Goal: Transaction & Acquisition: Purchase product/service

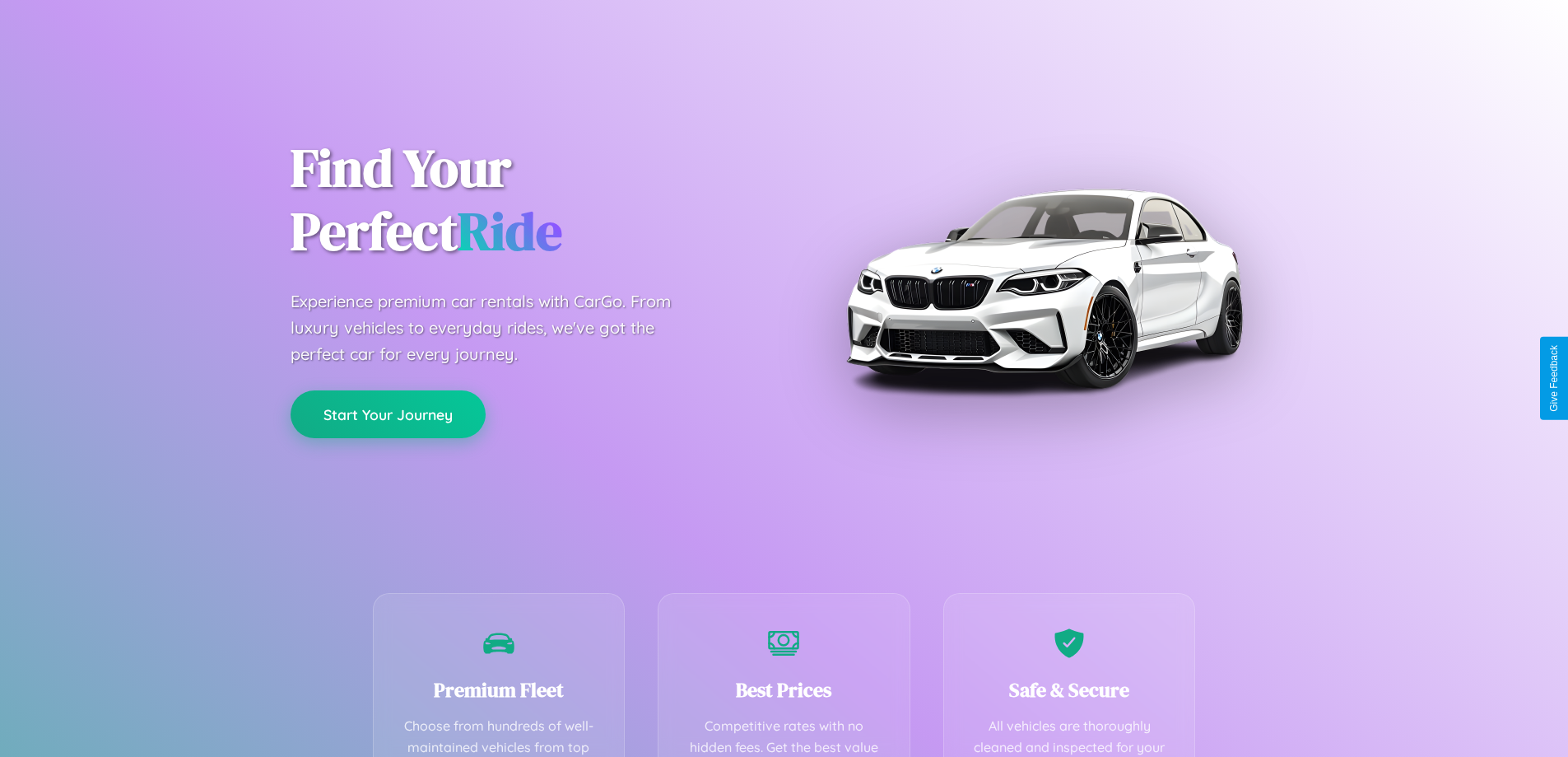
click at [387, 414] on button "Start Your Journey" at bounding box center [387, 414] width 195 height 48
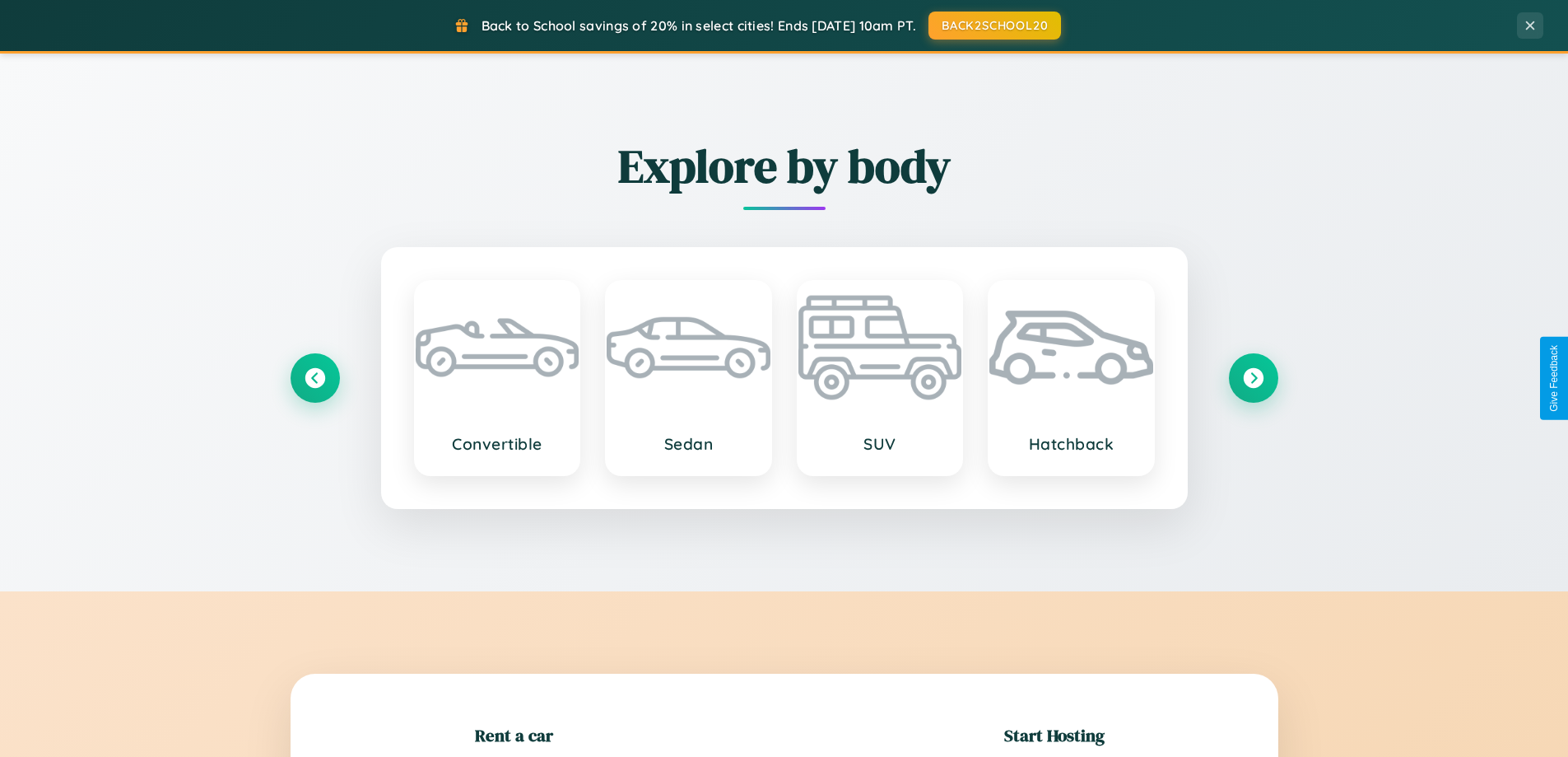
scroll to position [356, 0]
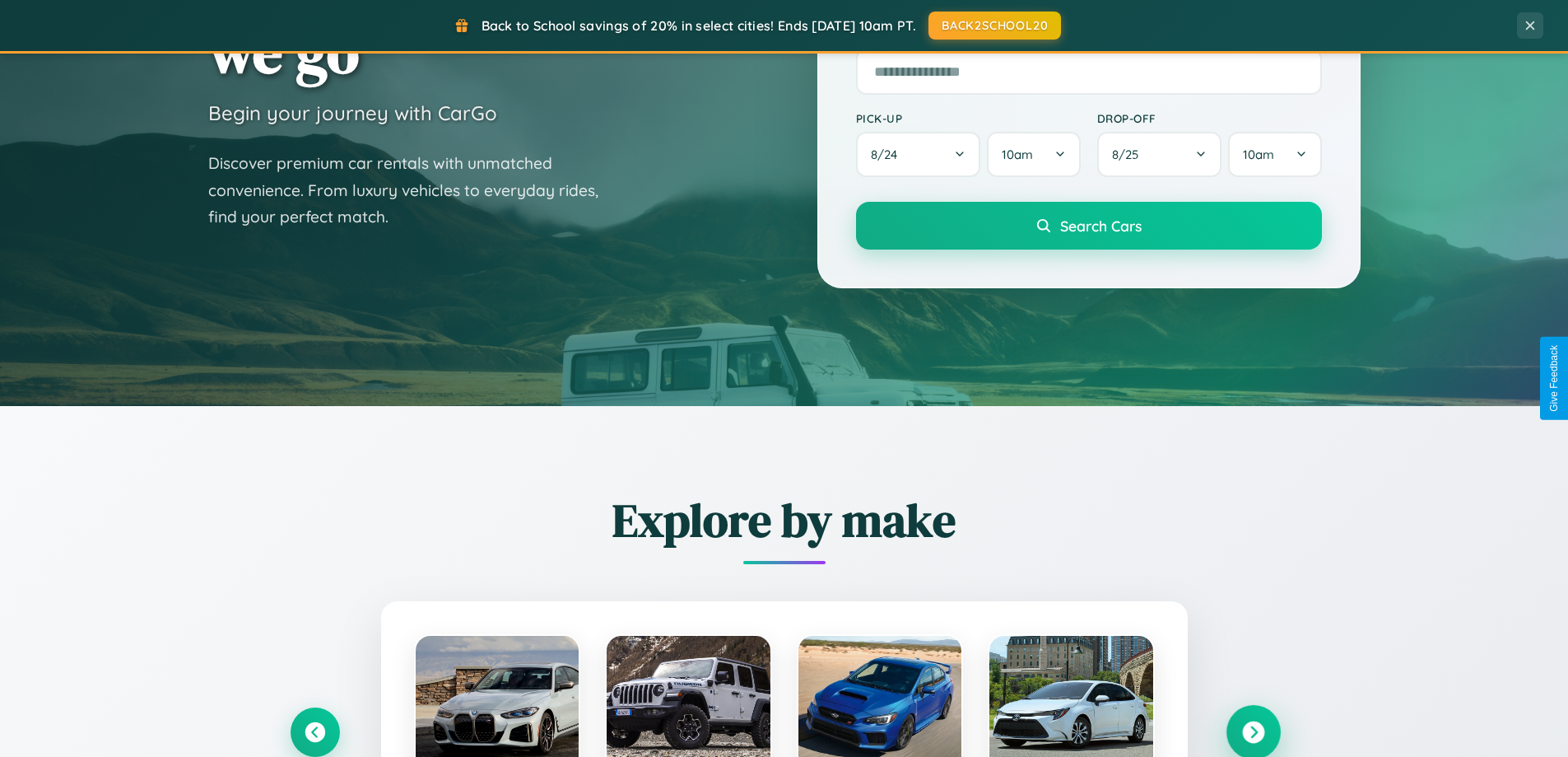
click at [1253, 732] on icon at bounding box center [1253, 732] width 22 height 22
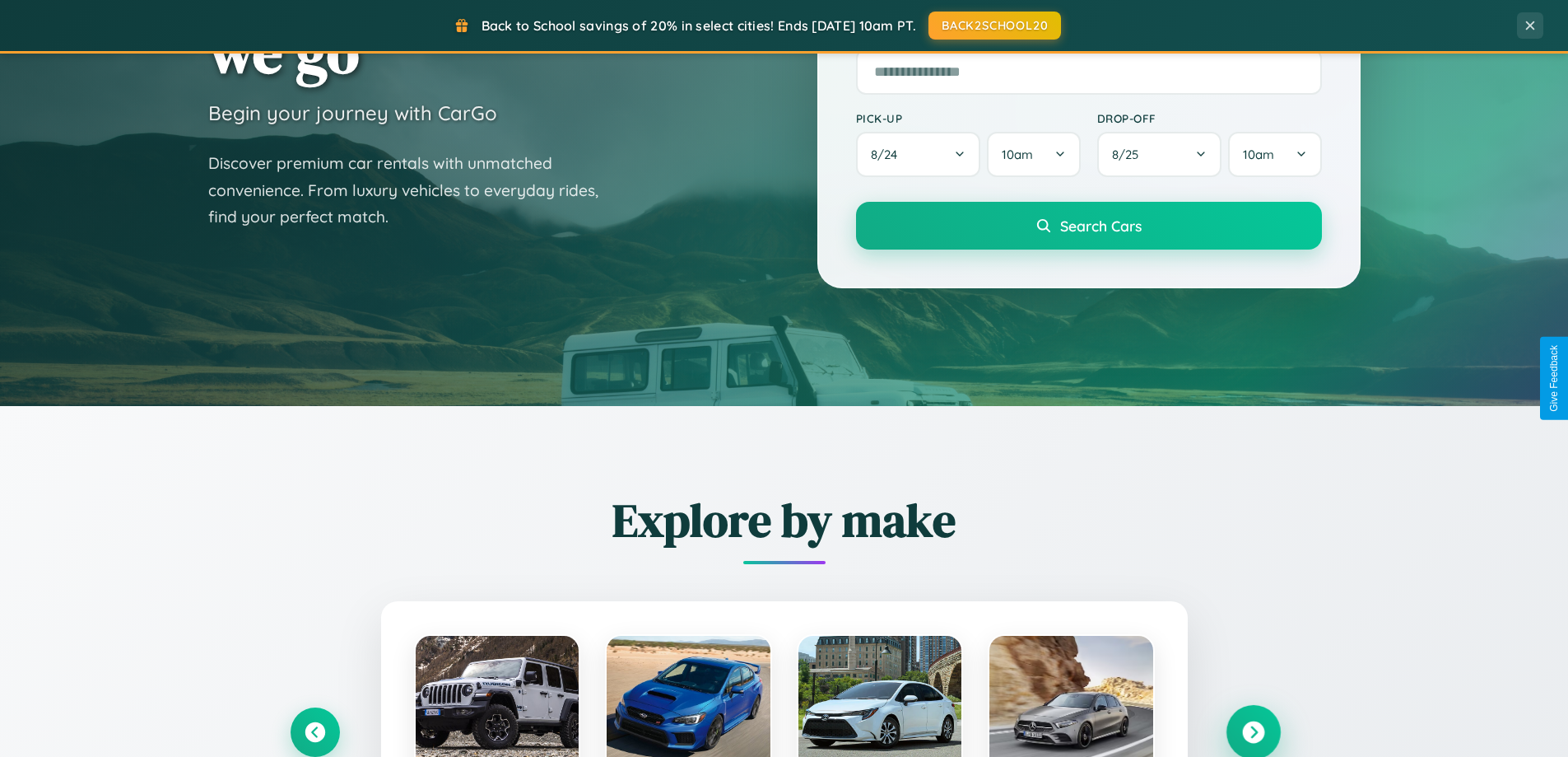
click at [1253, 730] on icon at bounding box center [1253, 732] width 22 height 22
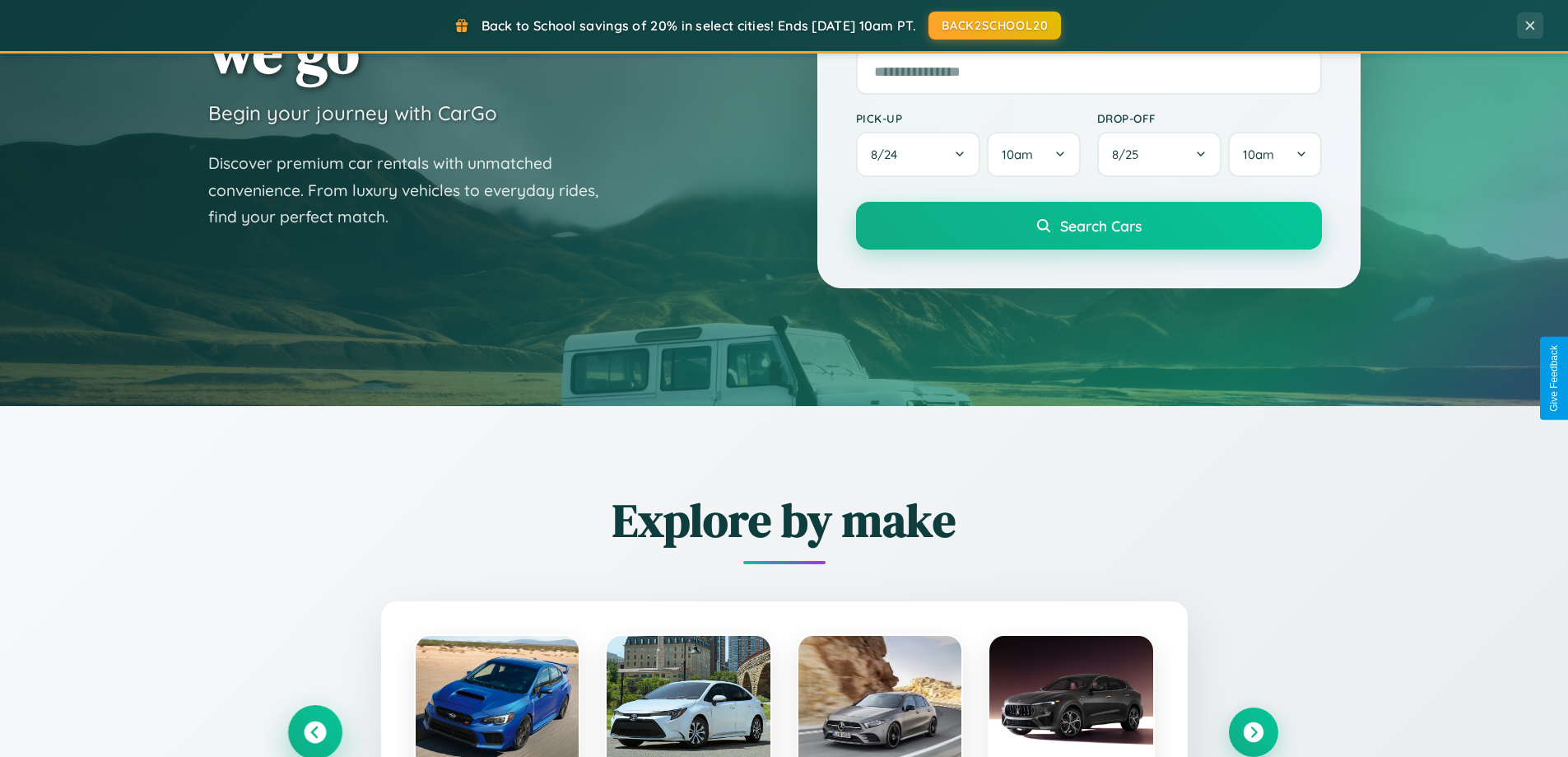
click at [314, 731] on icon at bounding box center [315, 732] width 22 height 22
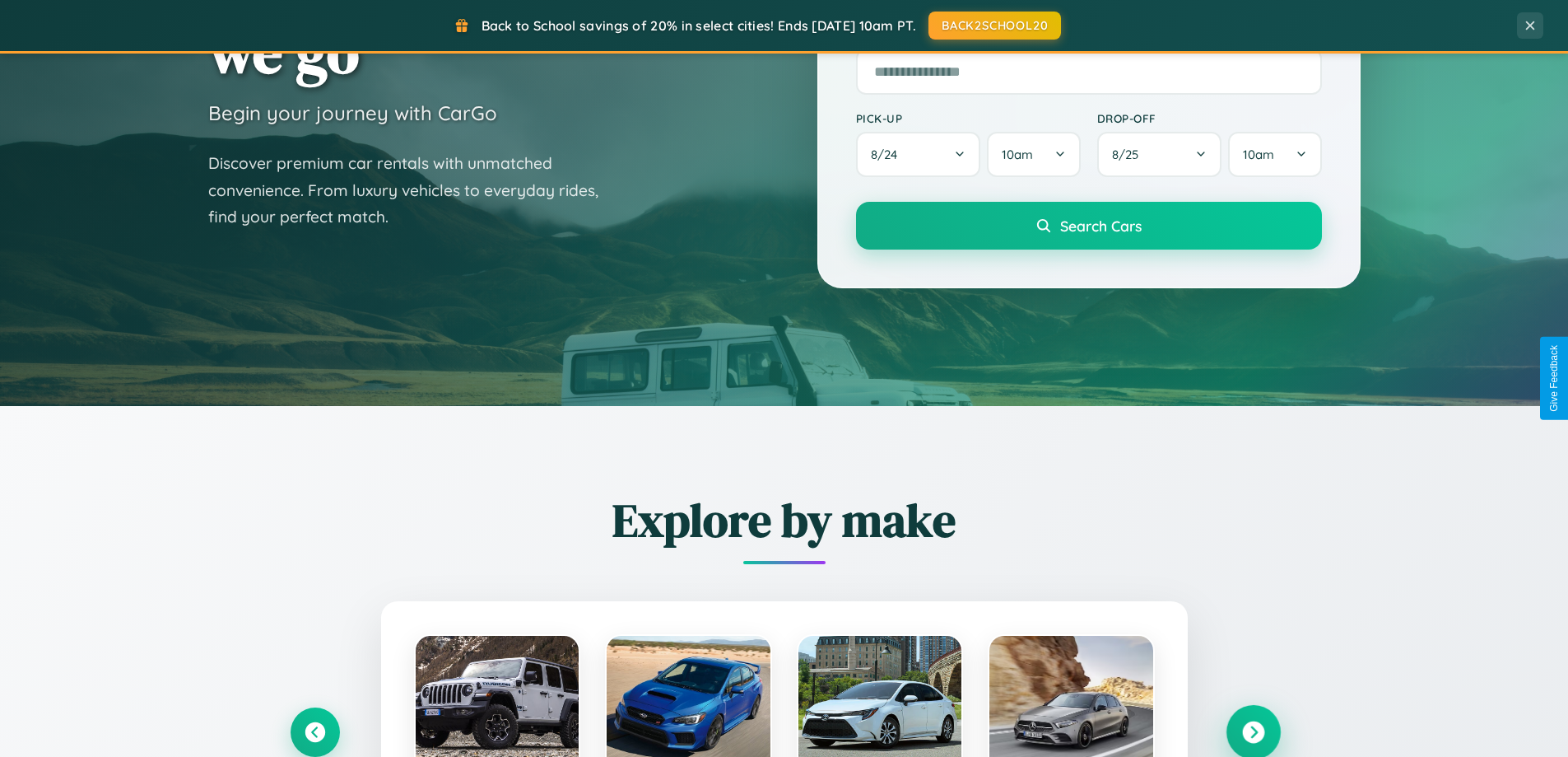
click at [1253, 731] on icon at bounding box center [1253, 732] width 22 height 22
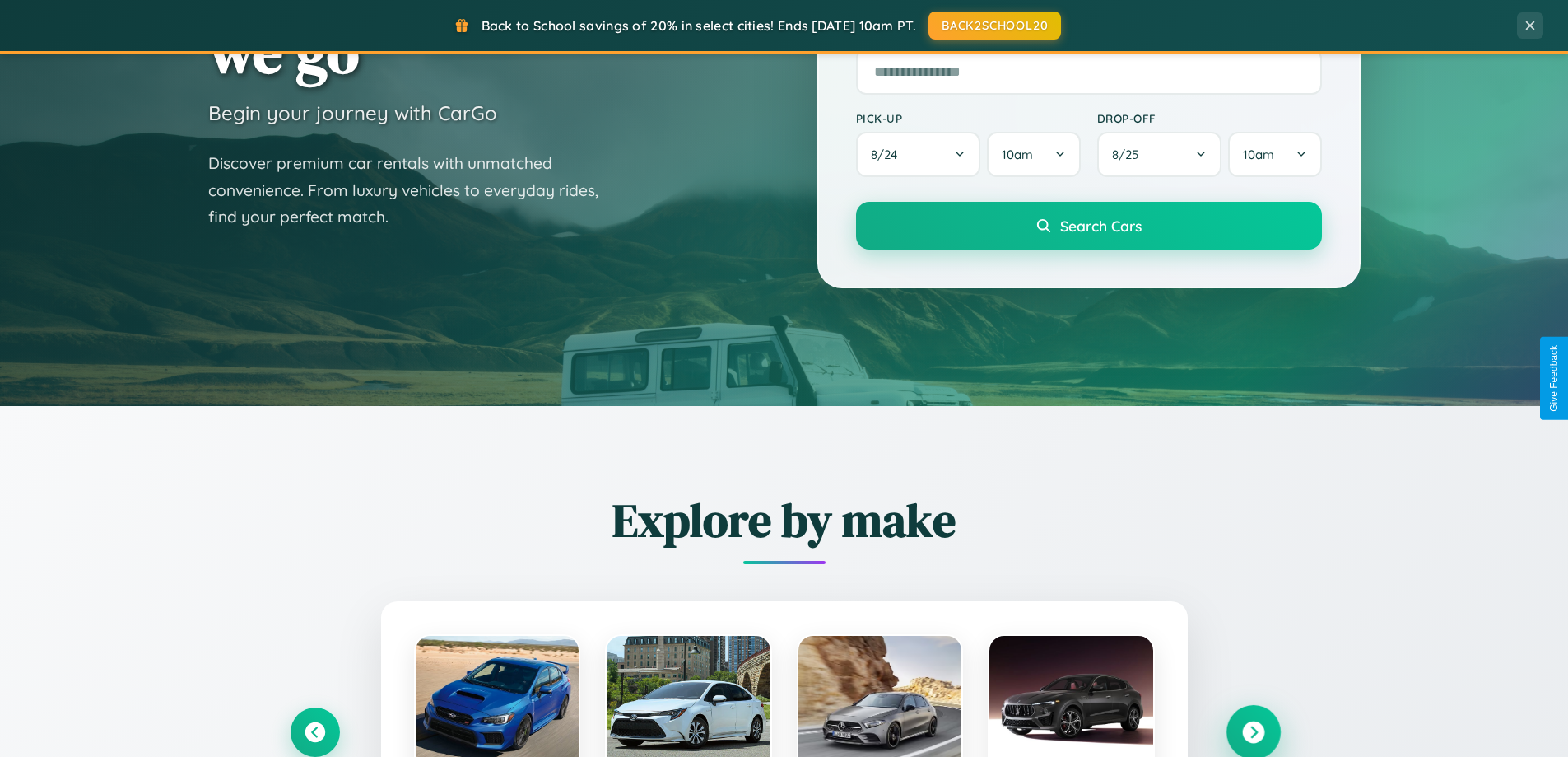
click at [1253, 730] on icon at bounding box center [1253, 732] width 22 height 22
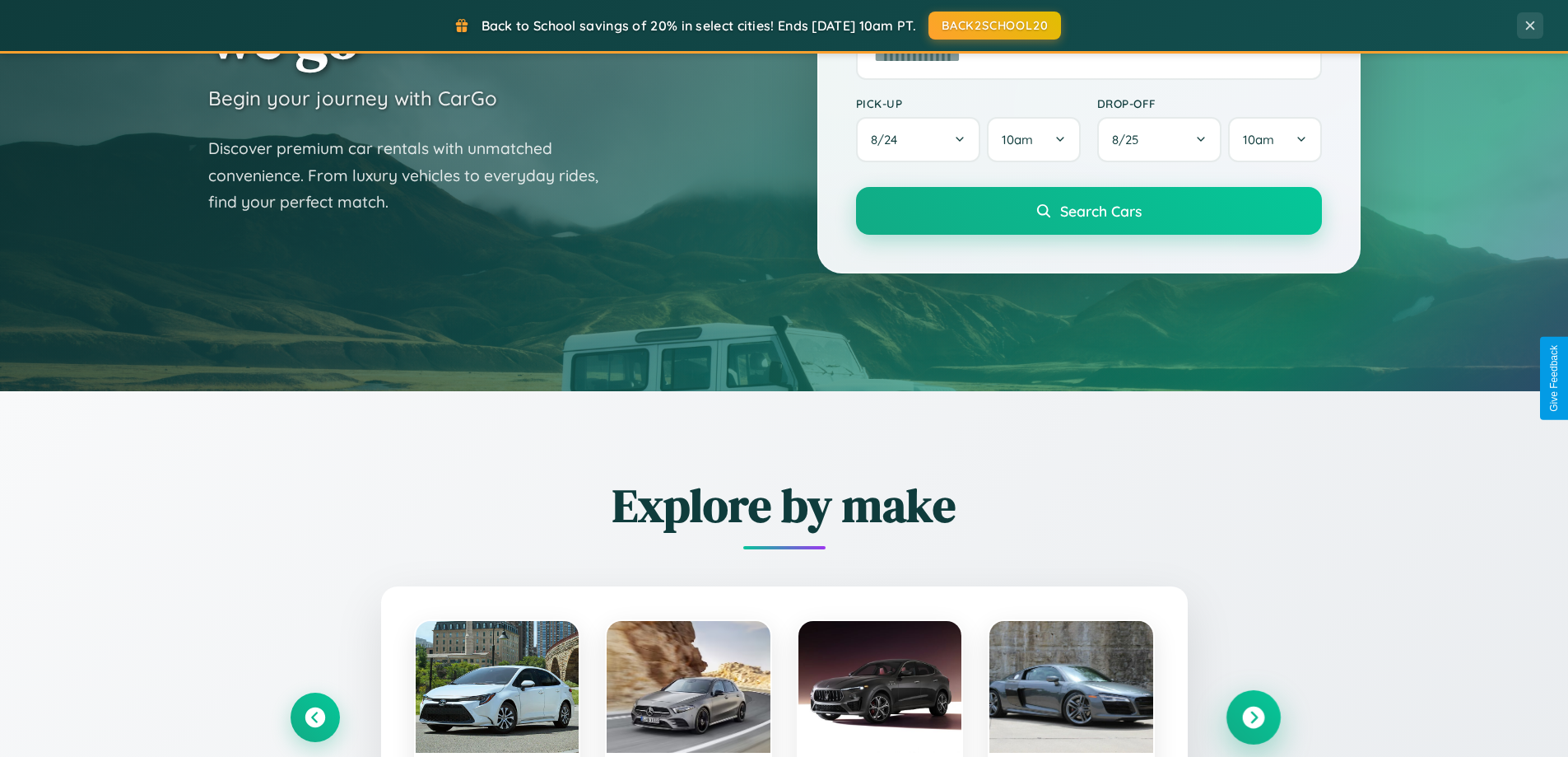
scroll to position [1133, 0]
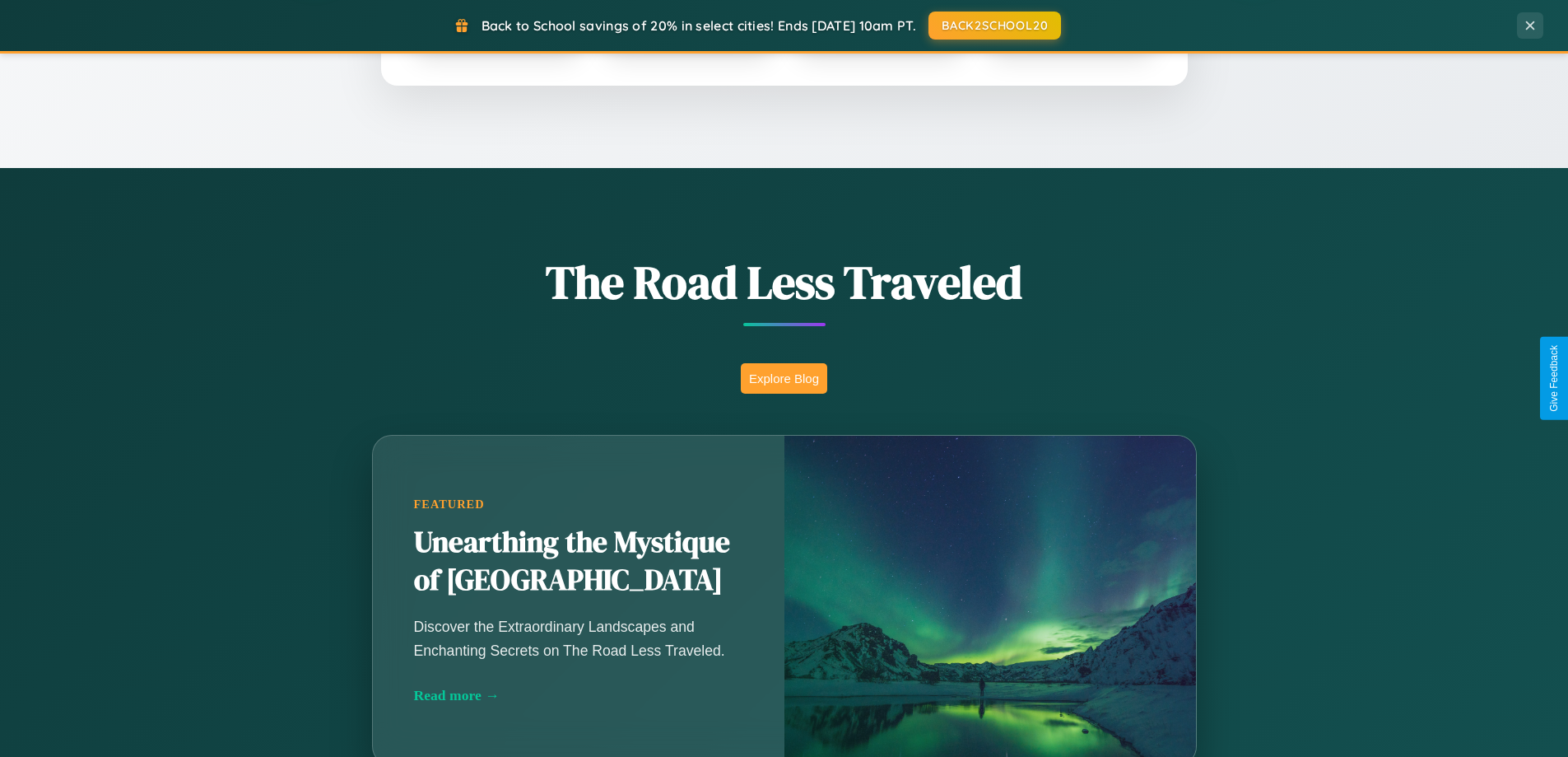
click at [784, 378] on button "Explore Blog" at bounding box center [784, 378] width 87 height 31
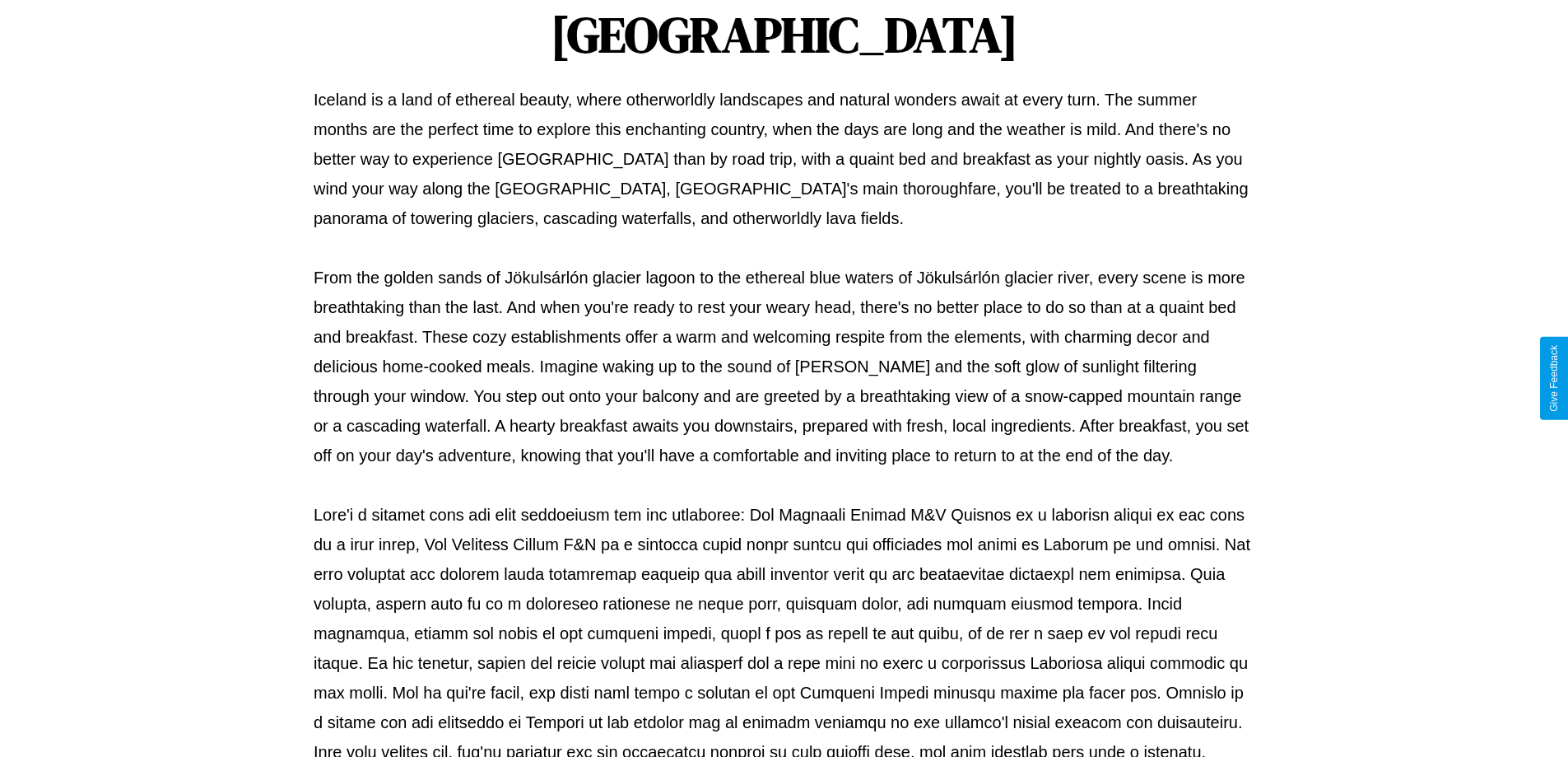
scroll to position [532, 0]
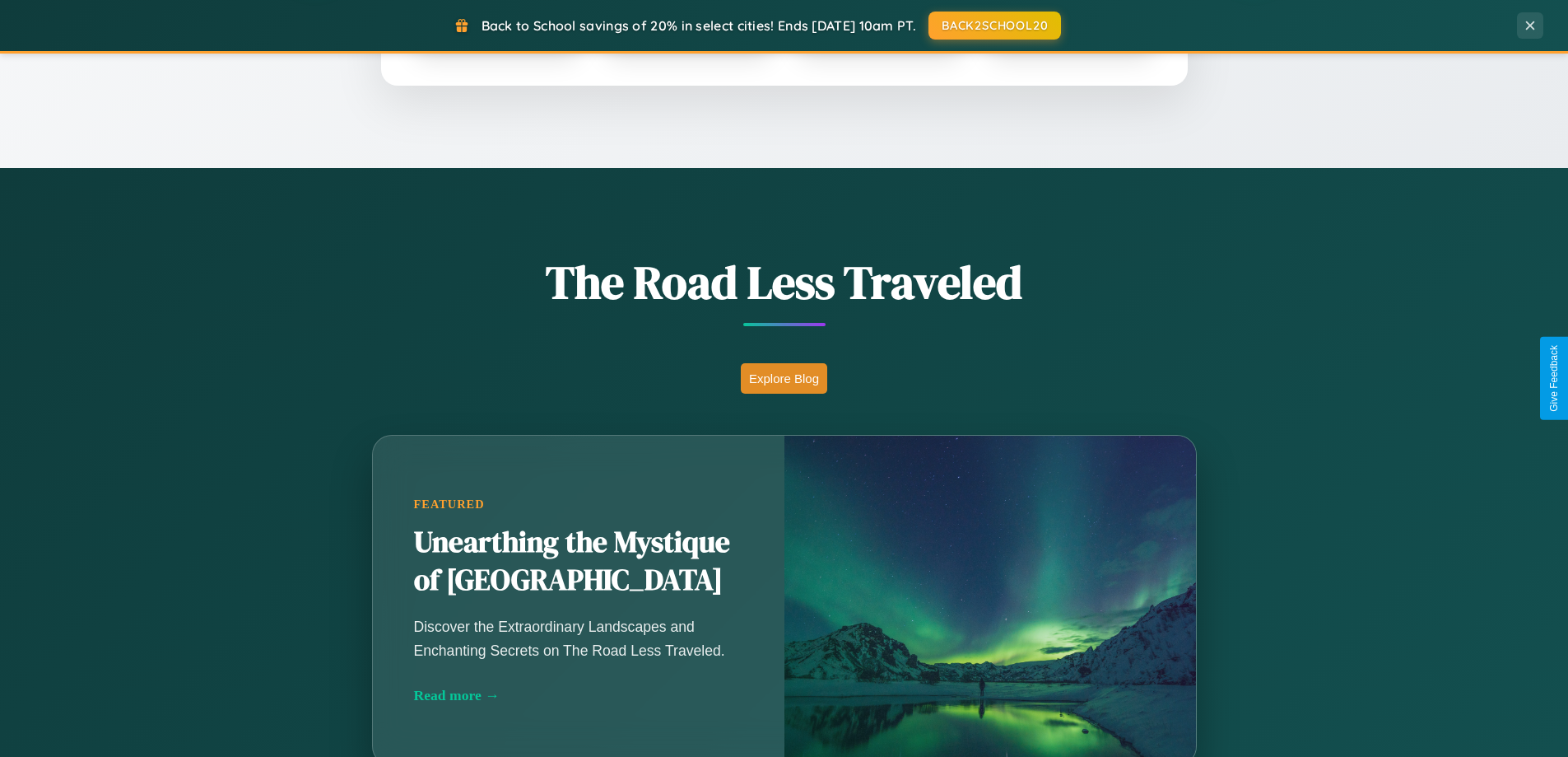
scroll to position [49, 0]
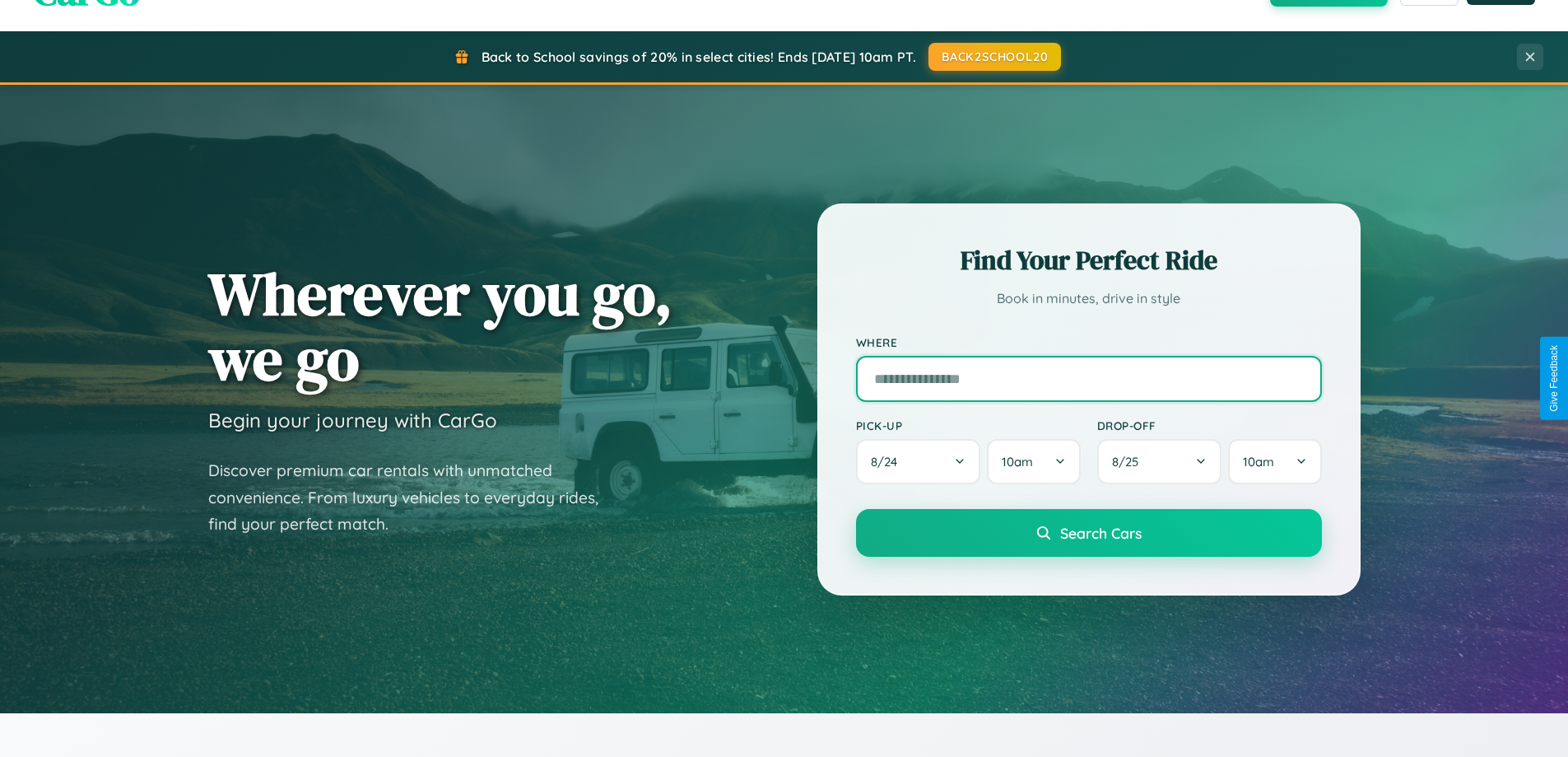
click at [1088, 378] on input "text" at bounding box center [1088, 379] width 466 height 46
type input "*******"
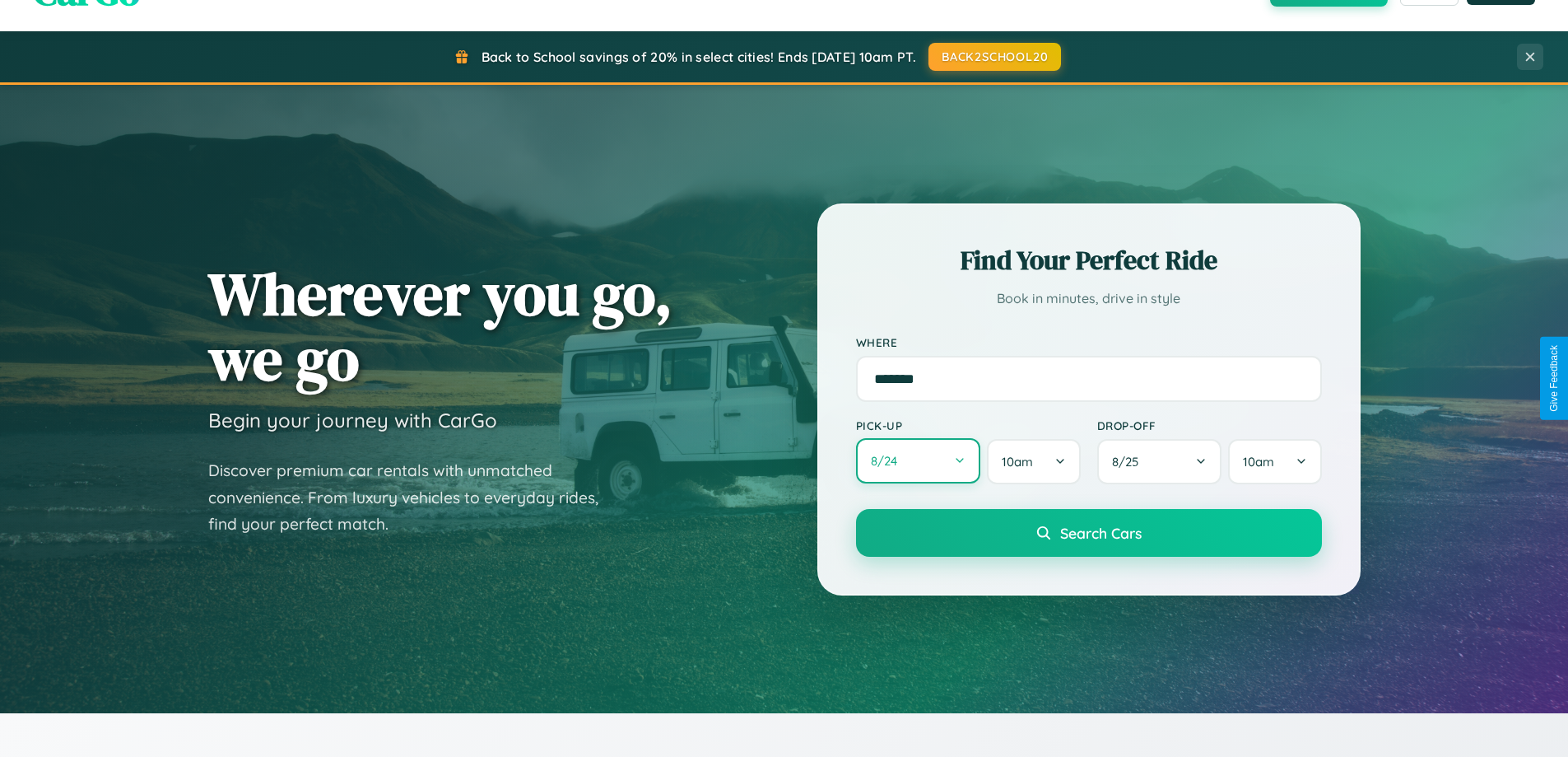
click at [918, 462] on button "8 / 24" at bounding box center [918, 460] width 125 height 45
select select "*"
select select "****"
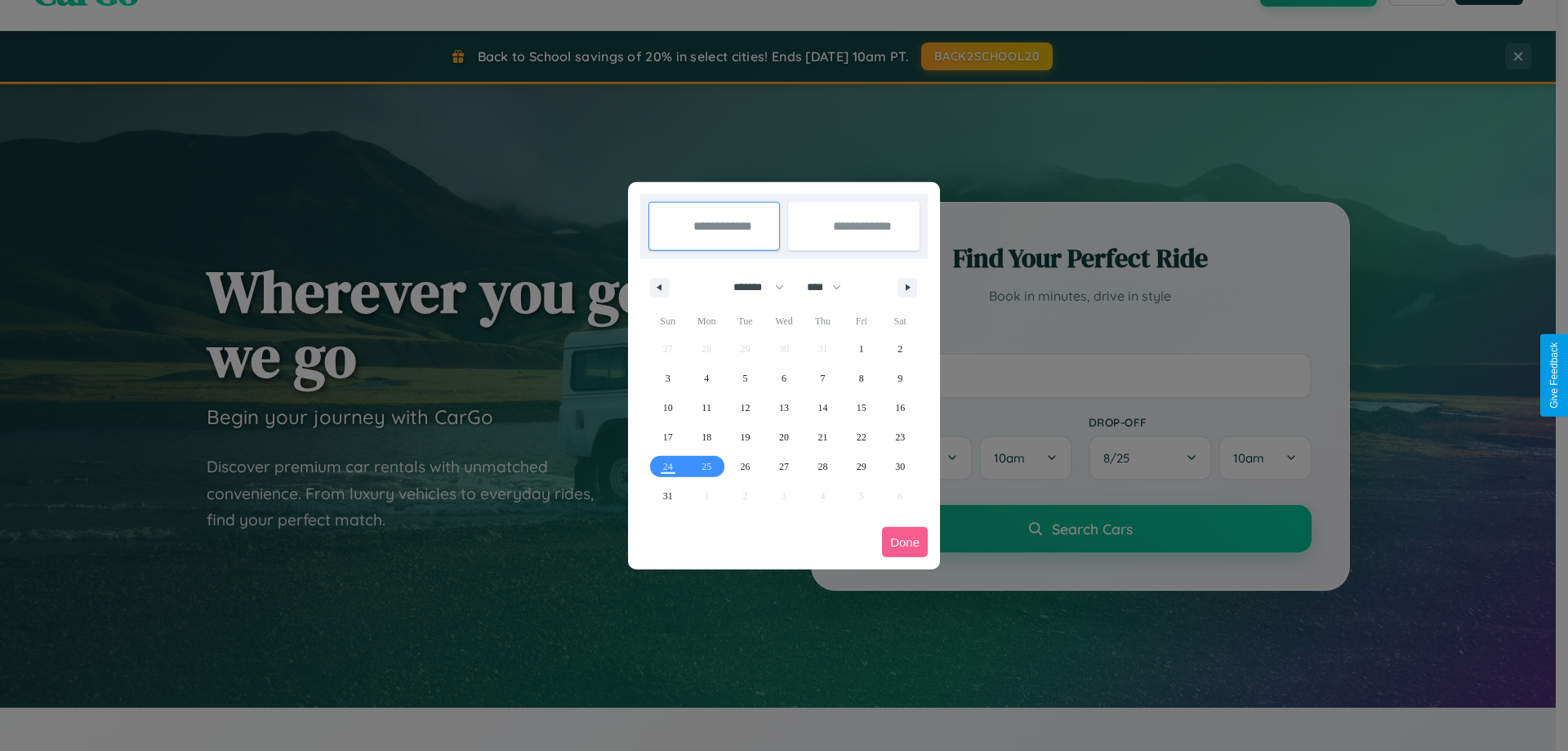
drag, startPoint x: 751, startPoint y: 287, endPoint x: 784, endPoint y: 327, distance: 51.9
click at [751, 287] on select "******* ******** ***** ***** *** **** **** ****** ********* ******* ******** **…" at bounding box center [756, 286] width 70 height 27
select select "*"
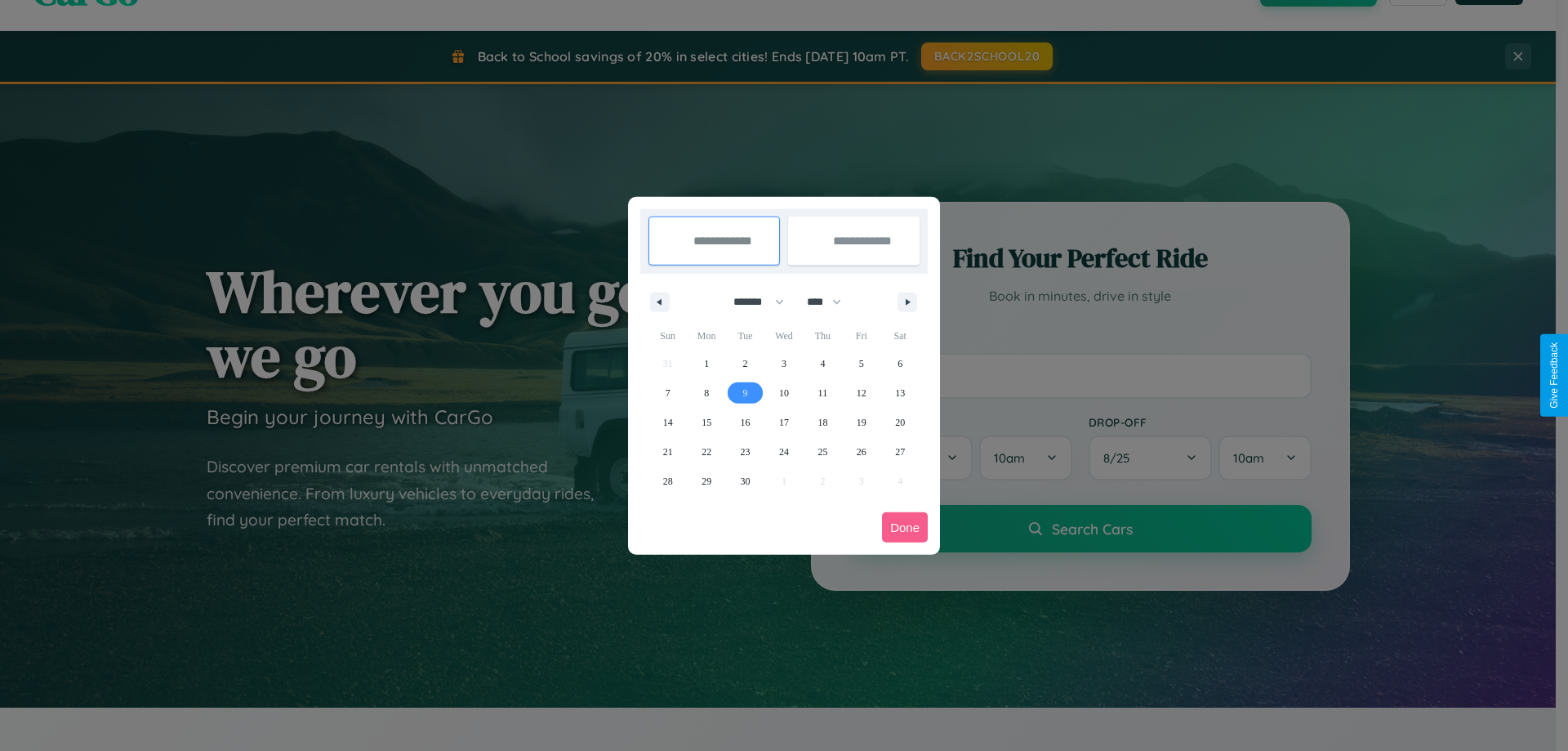
click at [745, 392] on span "9" at bounding box center [745, 392] width 5 height 29
type input "**********"
click at [783, 392] on span "10" at bounding box center [784, 392] width 10 height 29
type input "**********"
click at [905, 526] on button "Done" at bounding box center [905, 526] width 46 height 30
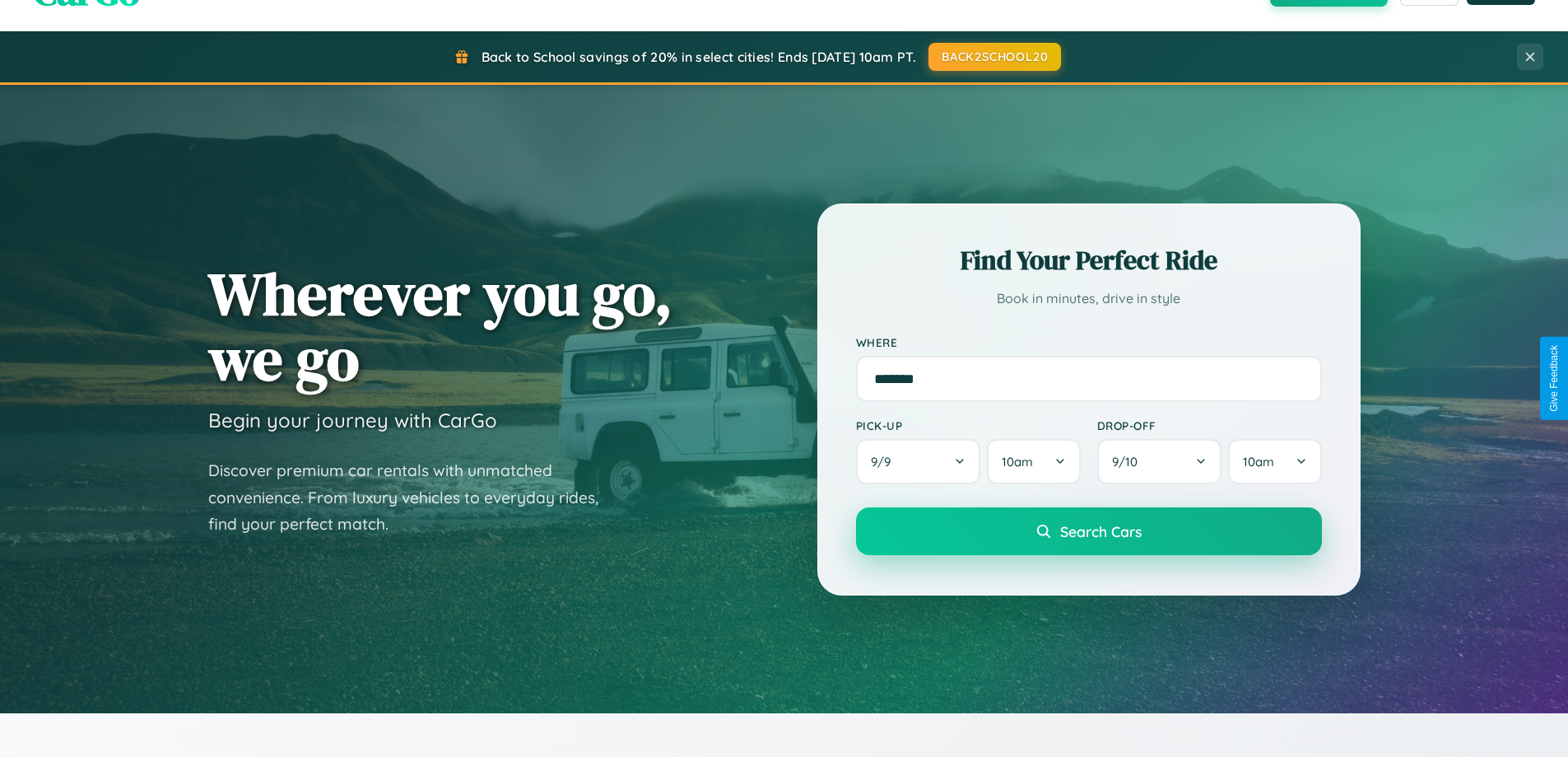
click at [1088, 531] on span "Search Cars" at bounding box center [1100, 531] width 81 height 18
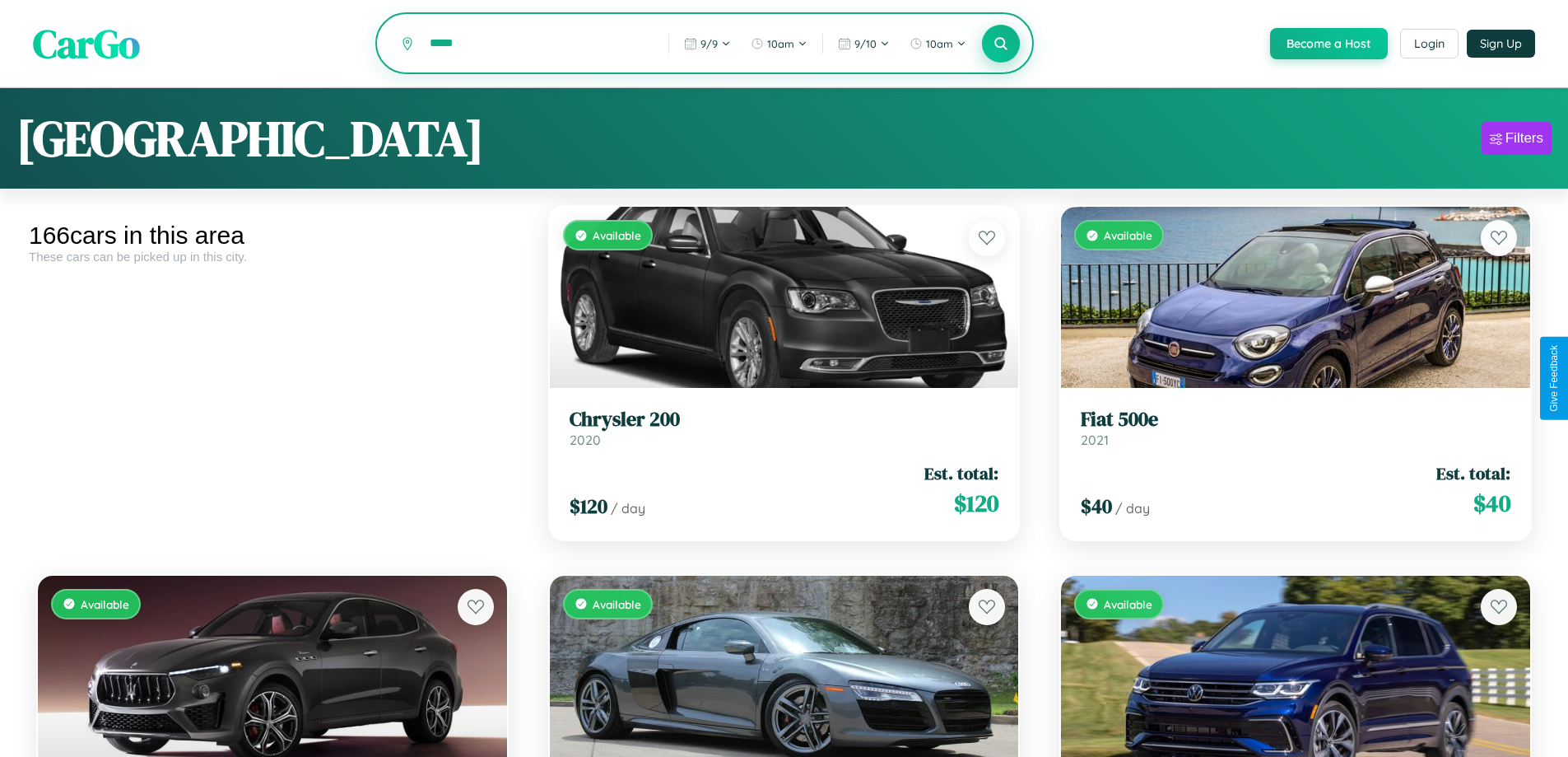
type input "*****"
click at [1000, 44] on icon at bounding box center [1001, 43] width 16 height 16
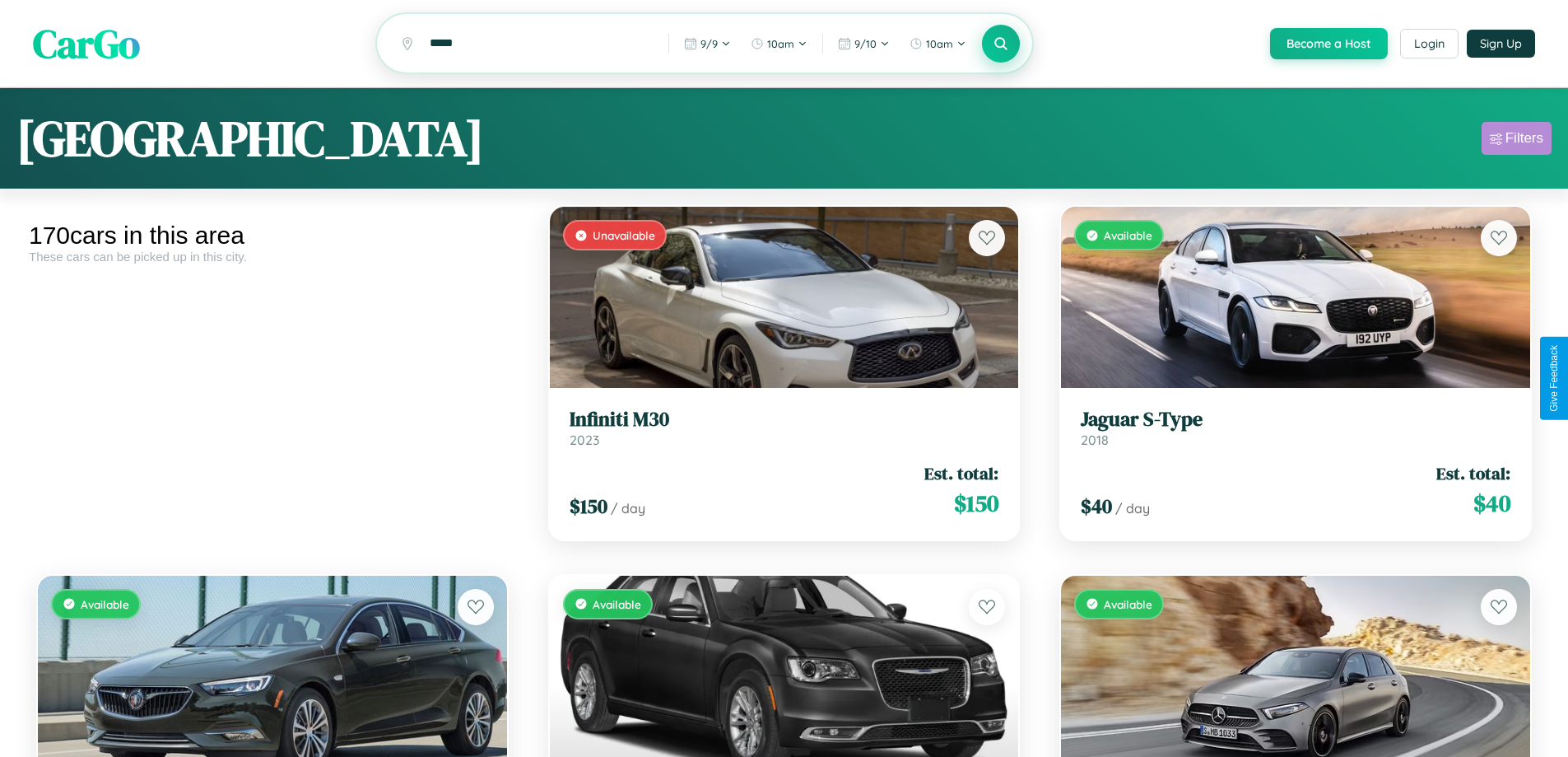
click at [1516, 140] on div "Filters" at bounding box center [1524, 139] width 38 height 17
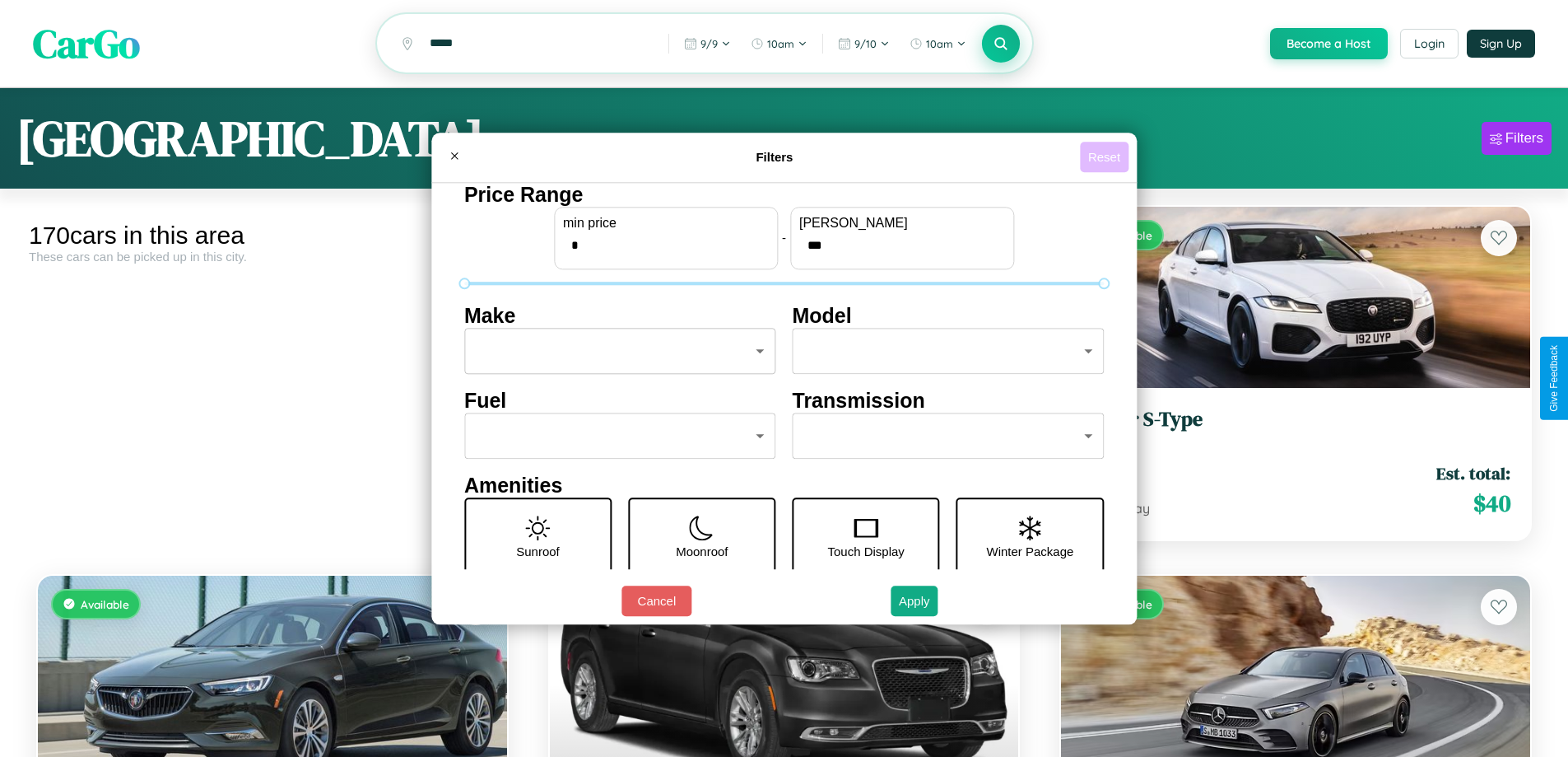
click at [1106, 156] on button "Reset" at bounding box center [1104, 156] width 49 height 31
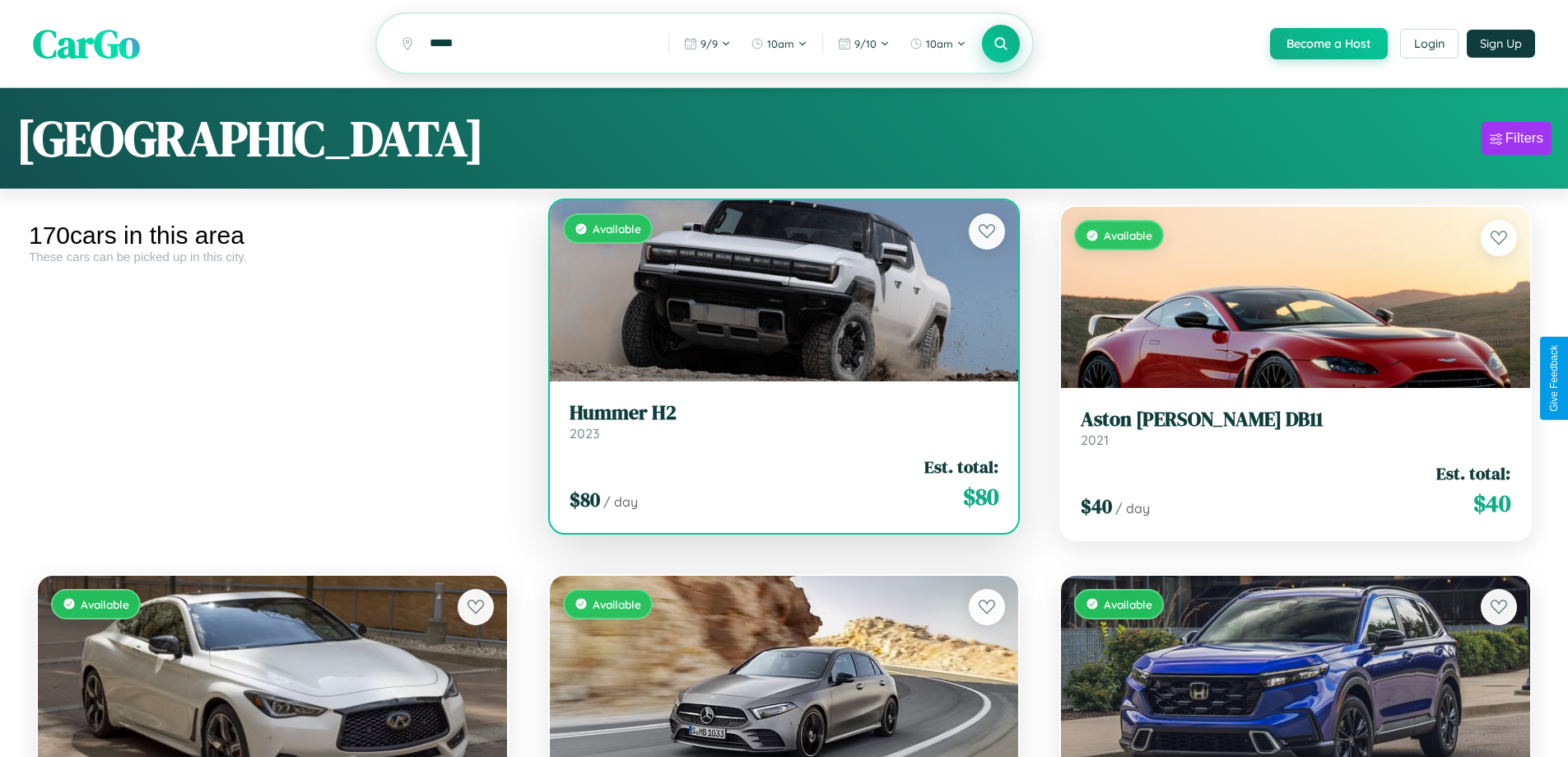
click at [777, 424] on h3 "Hummer H2" at bounding box center [784, 413] width 430 height 24
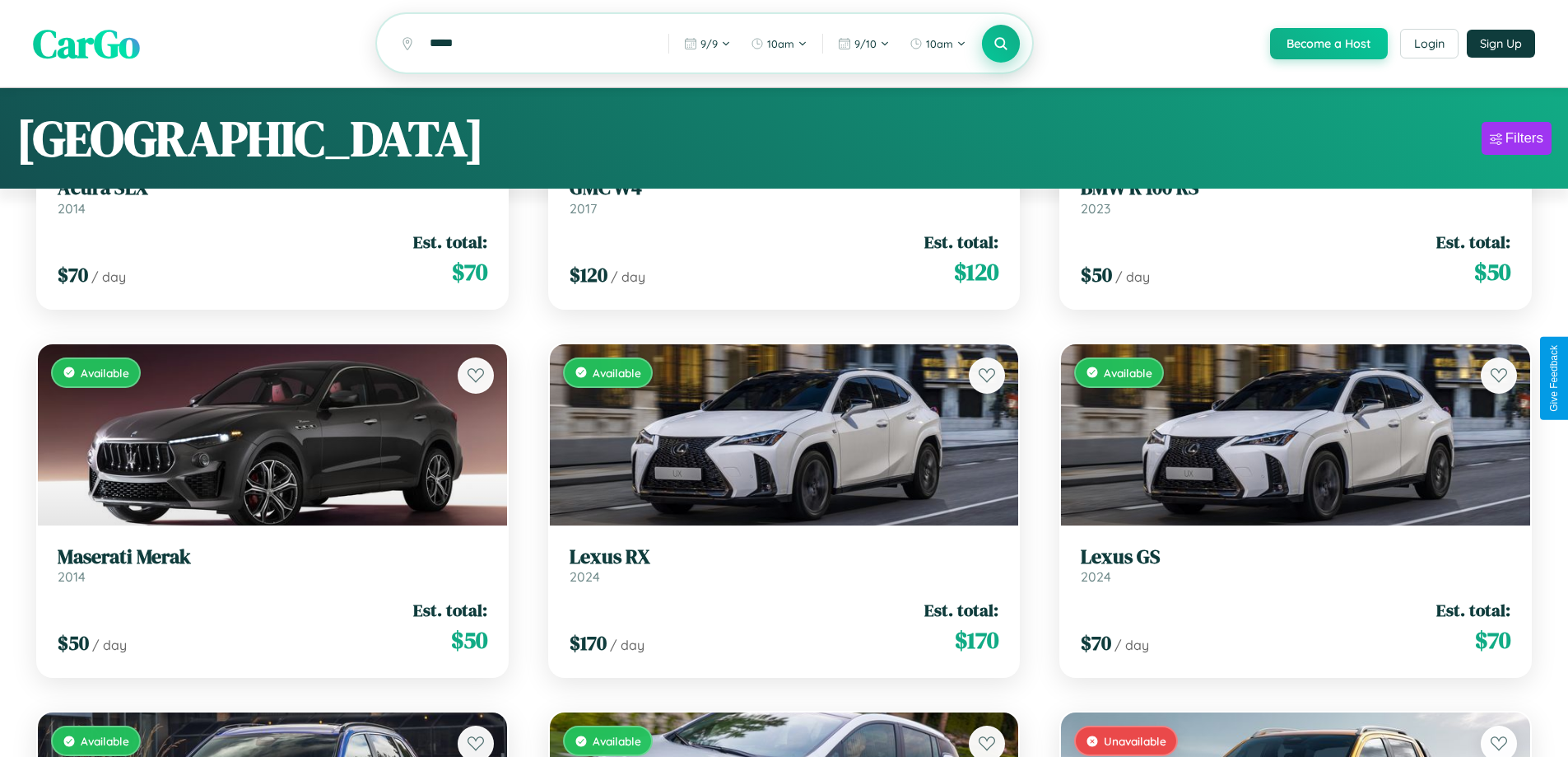
scroll to position [100, 0]
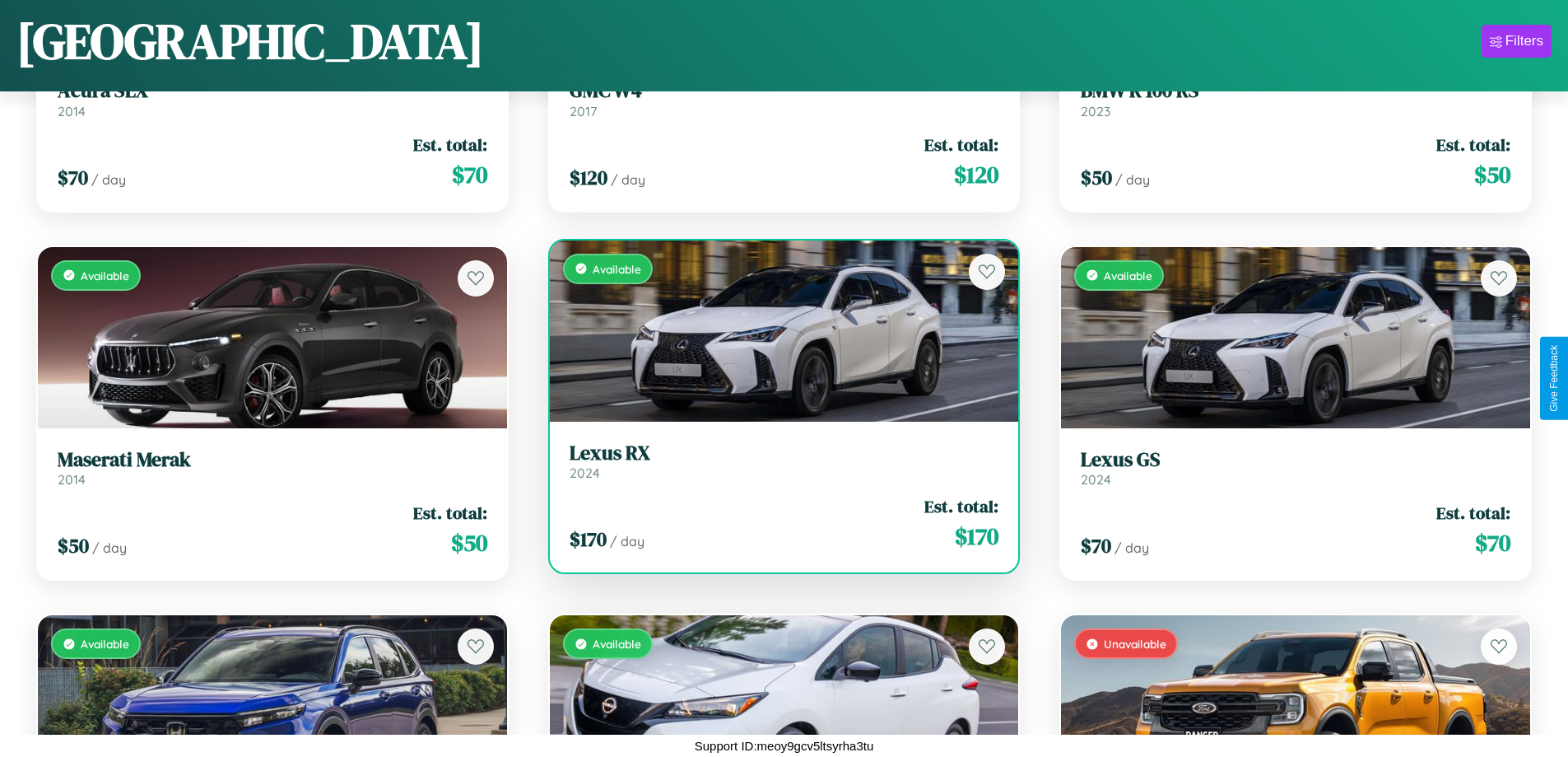
click at [777, 461] on h3 "Lexus RX" at bounding box center [784, 453] width 430 height 24
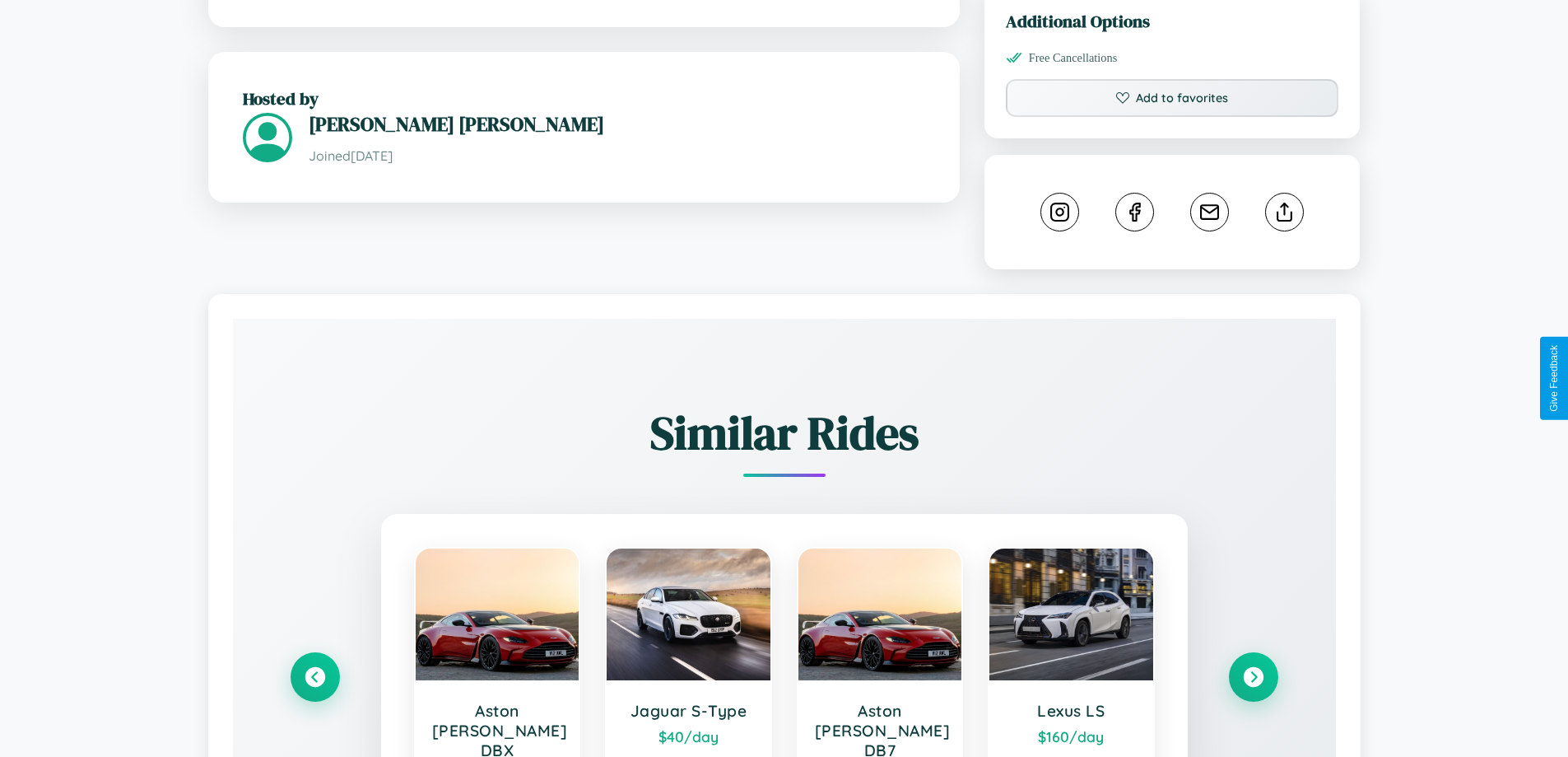
scroll to position [916, 0]
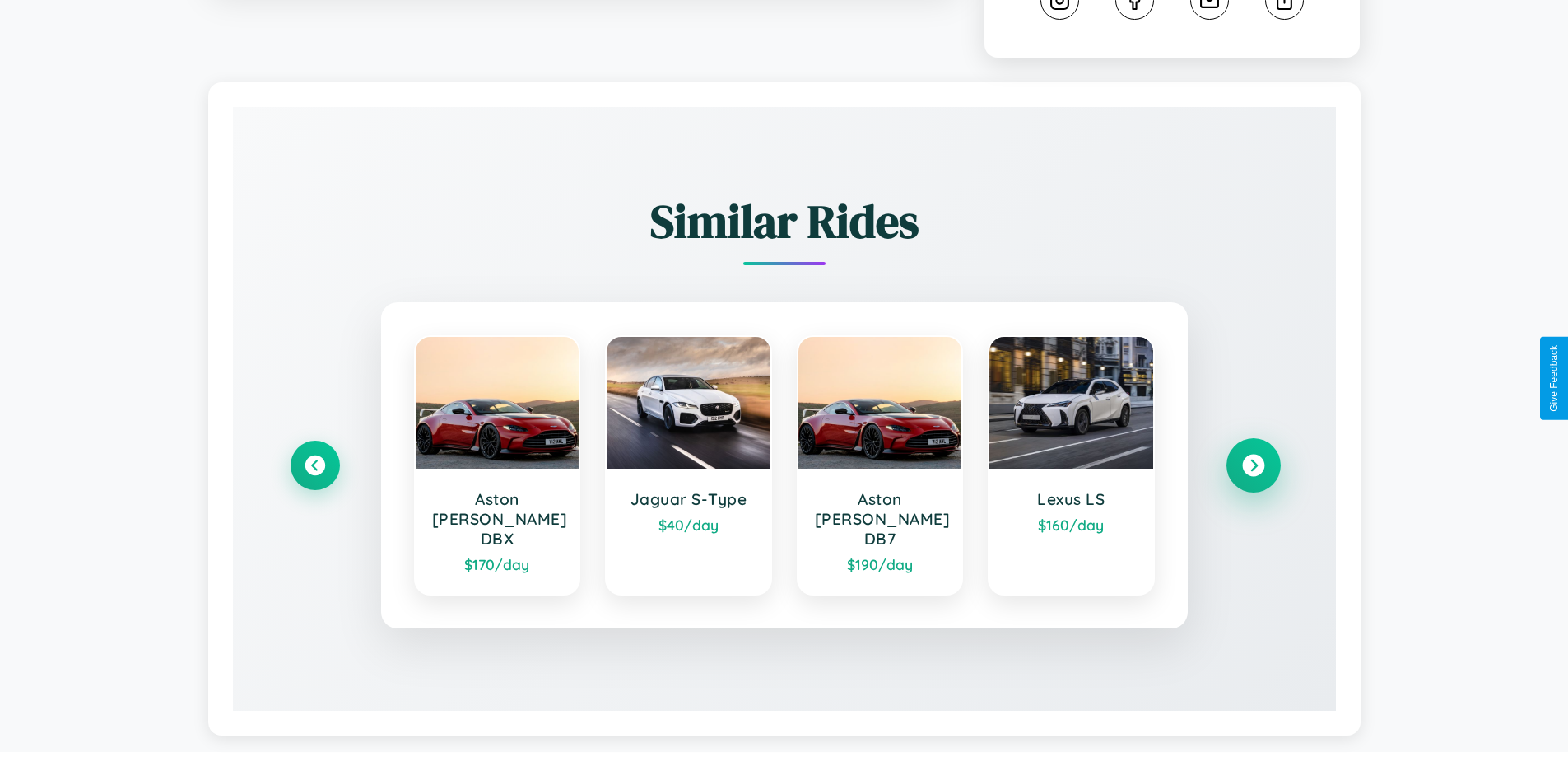
click at [1253, 458] on icon at bounding box center [1253, 466] width 22 height 22
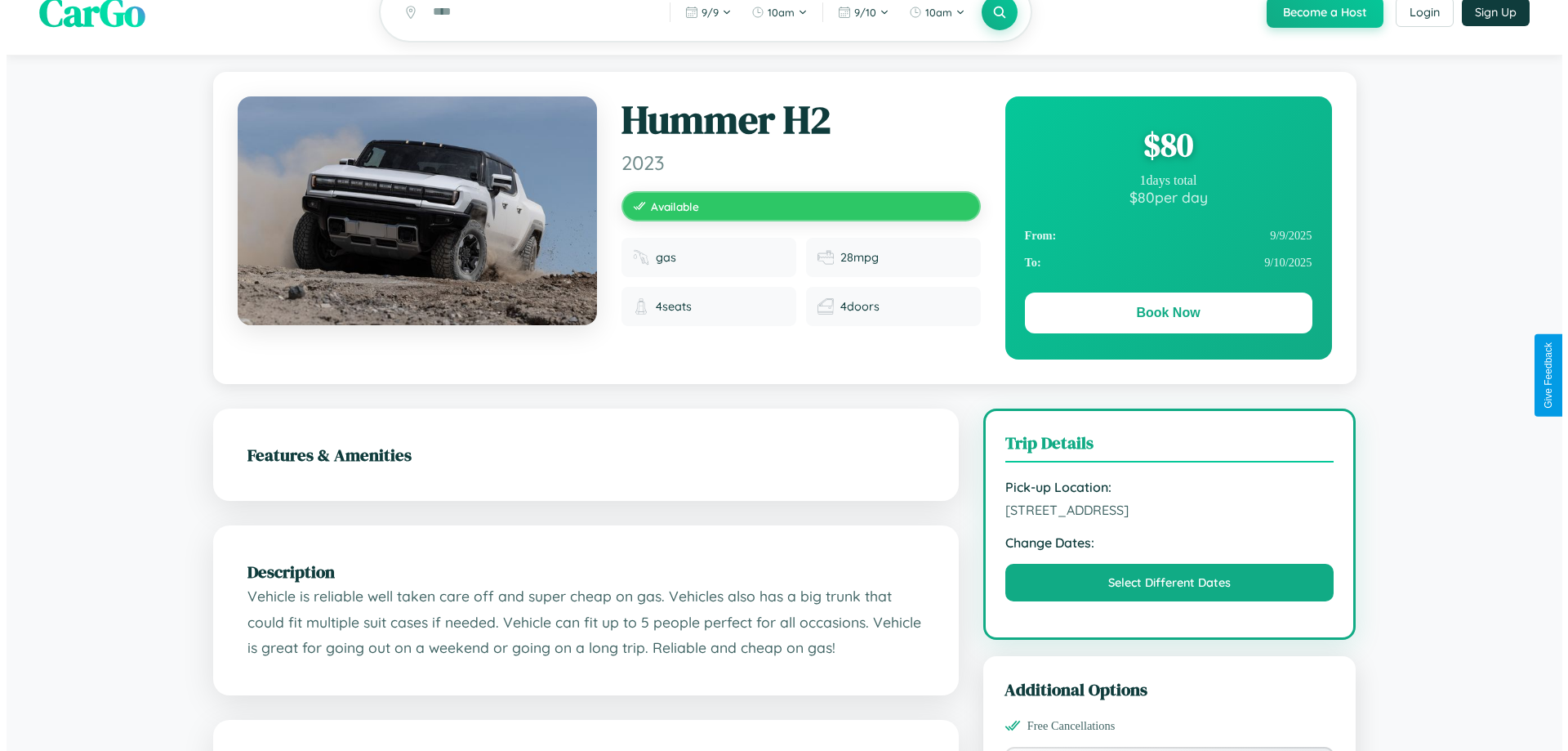
scroll to position [0, 0]
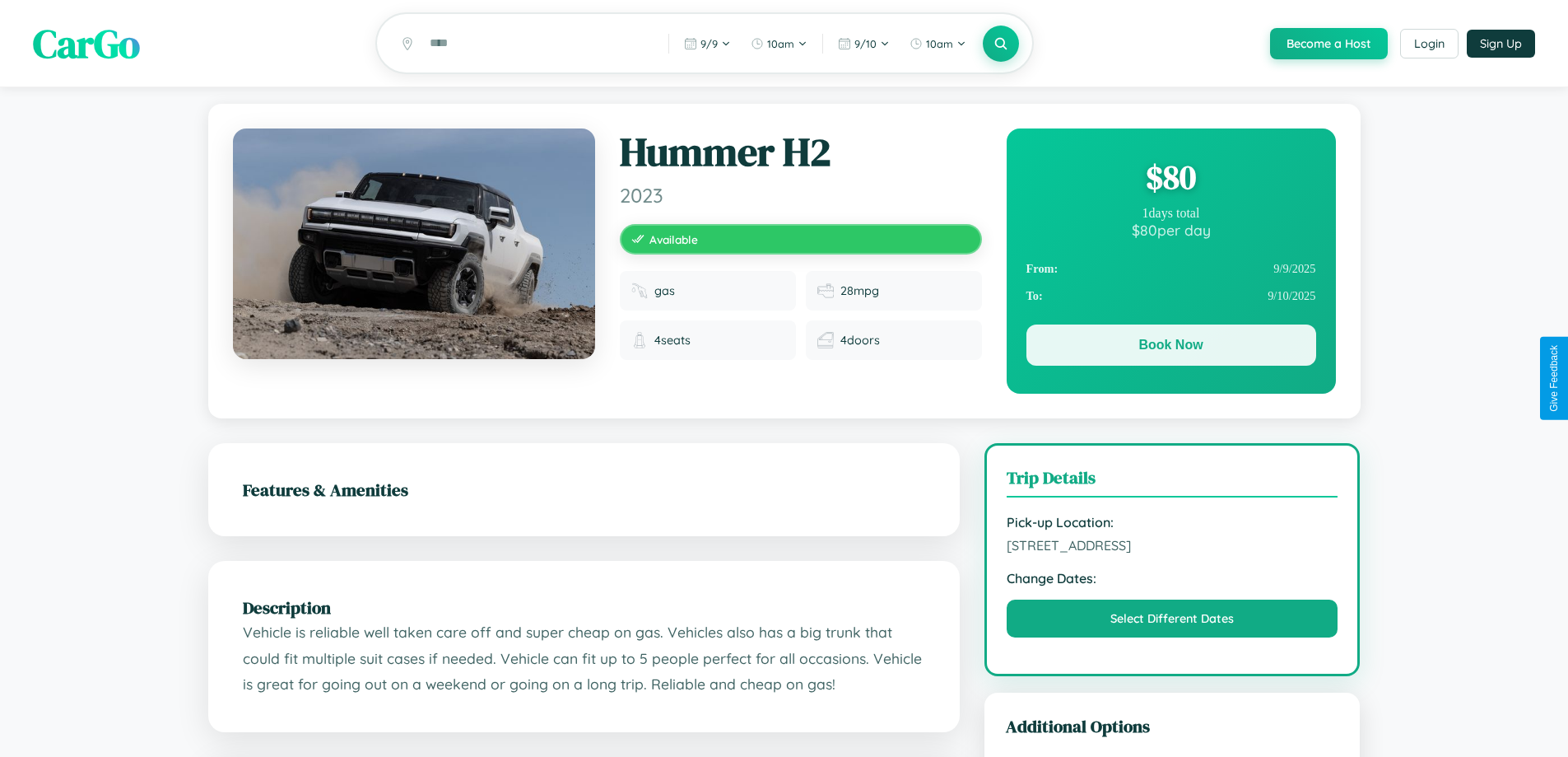
click at [1171, 348] on button "Book Now" at bounding box center [1172, 345] width 290 height 42
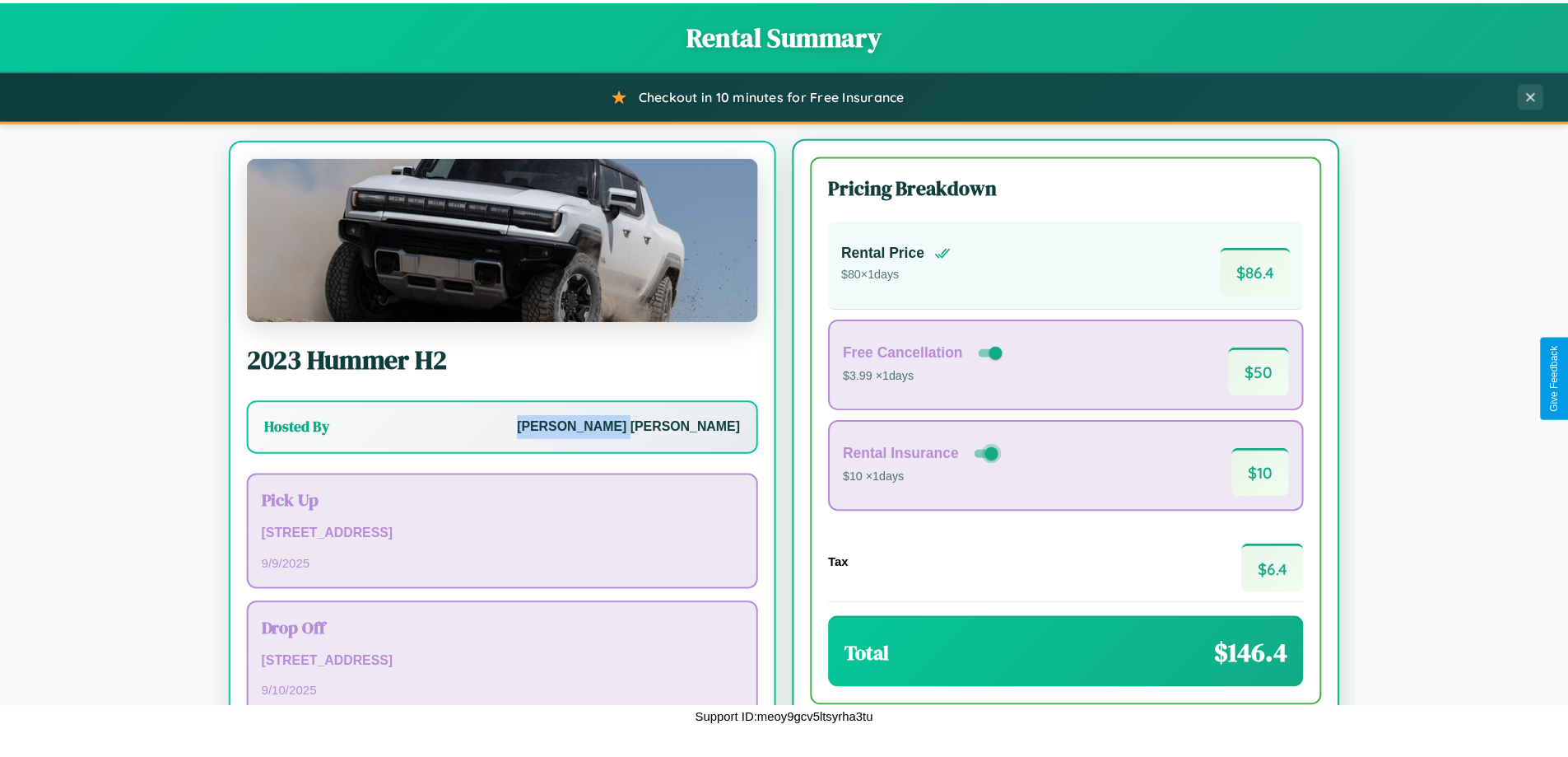
scroll to position [77, 0]
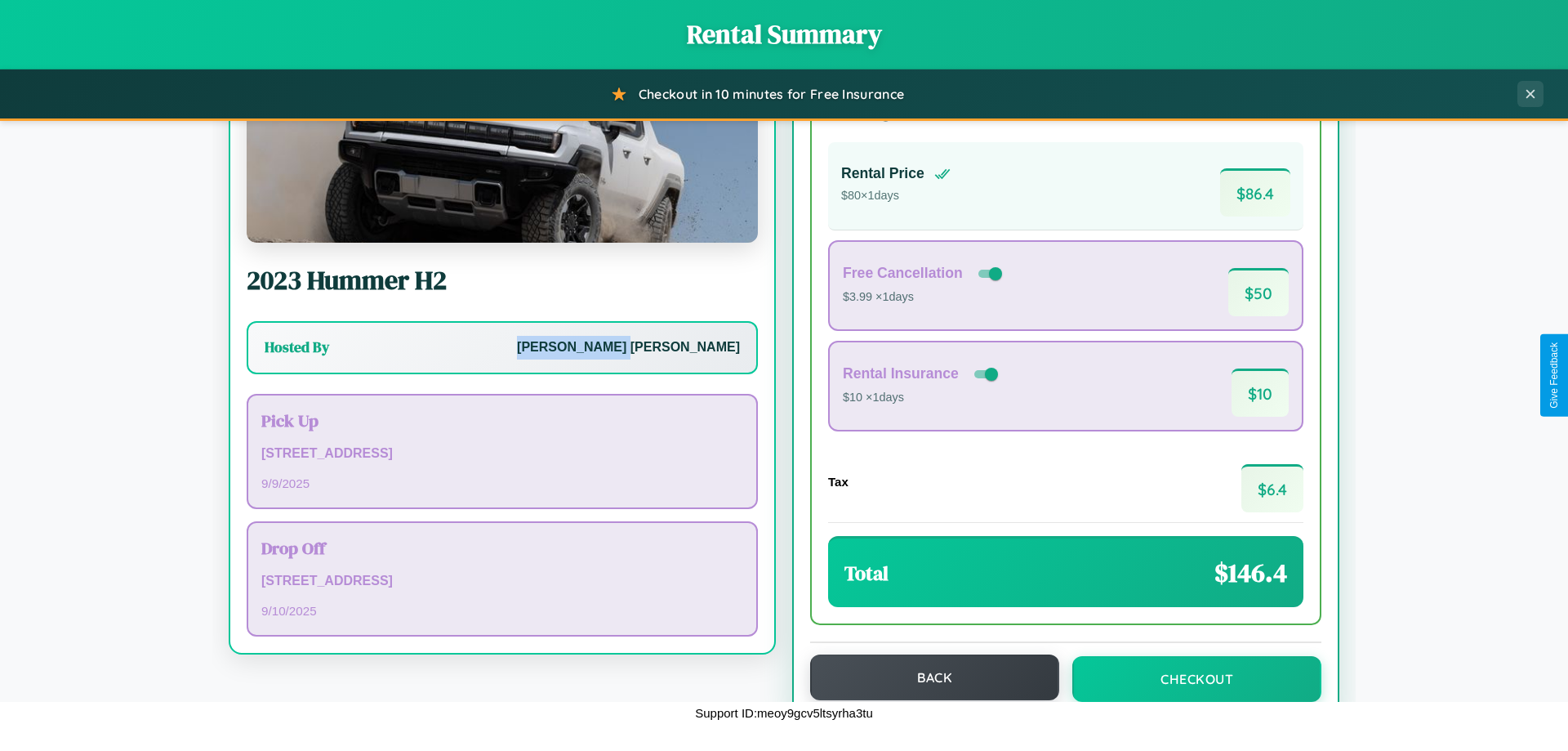
click at [927, 677] on button "Back" at bounding box center [935, 677] width 249 height 46
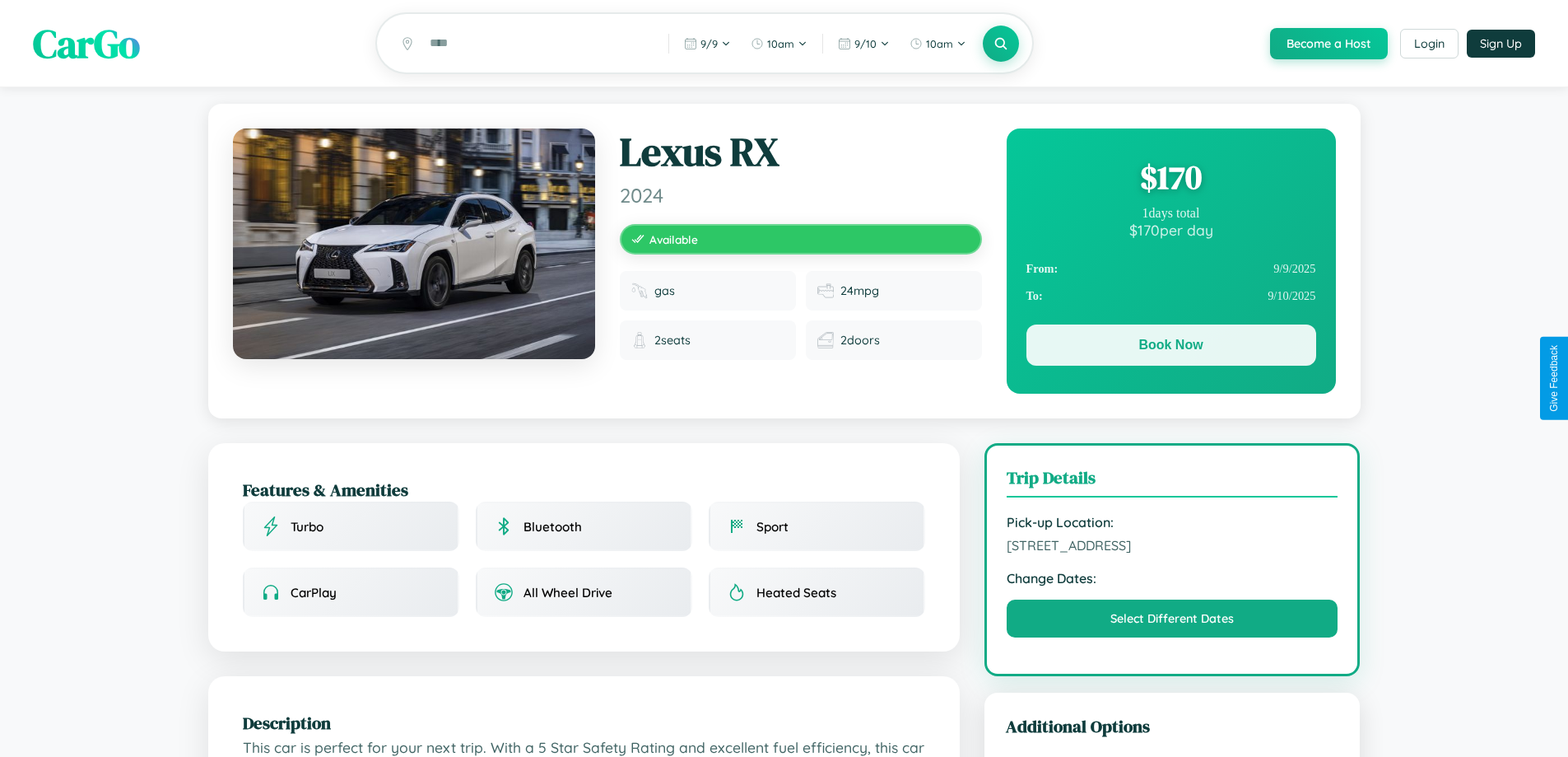
click at [1171, 348] on button "Book Now" at bounding box center [1172, 345] width 290 height 42
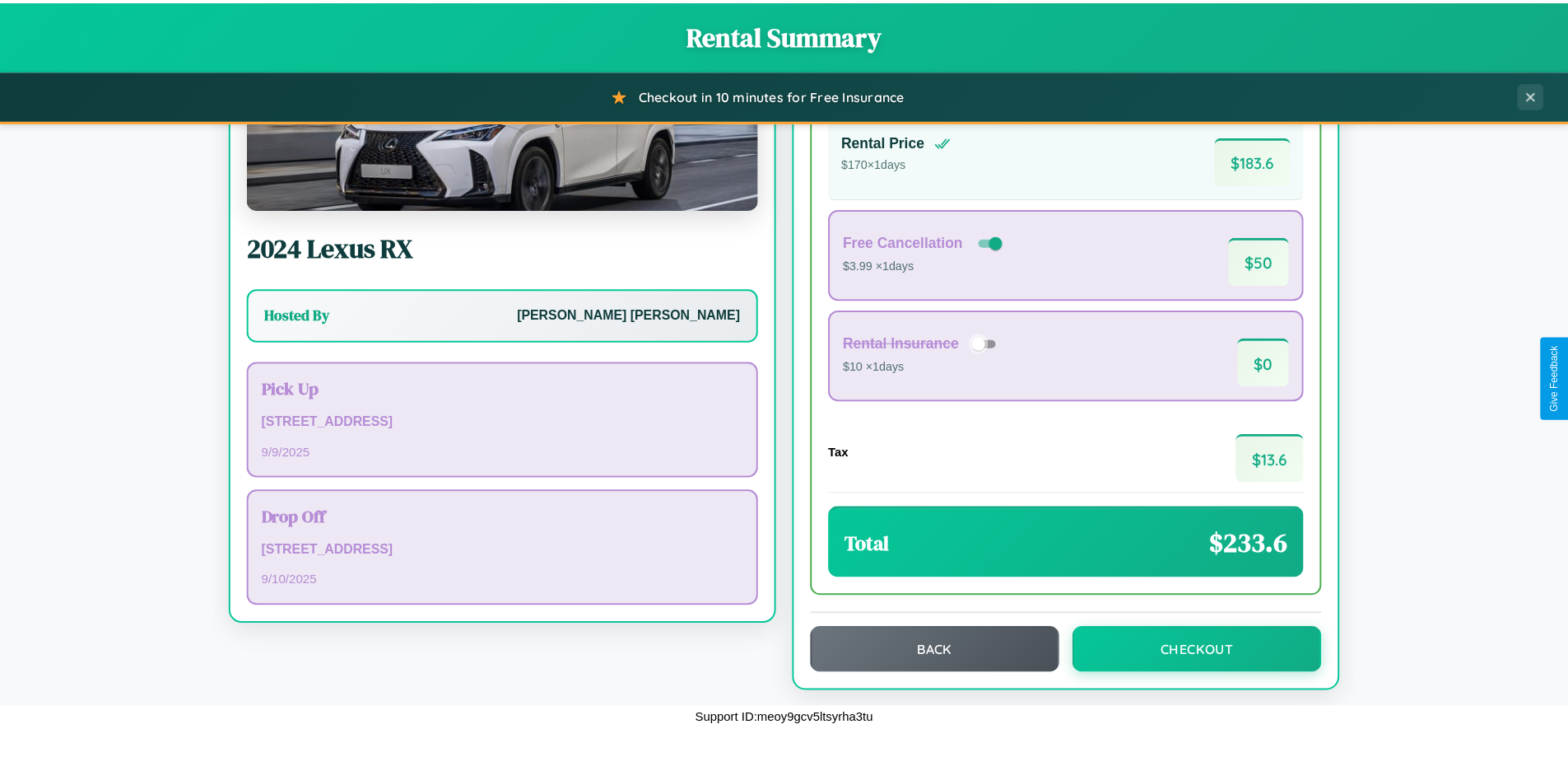
scroll to position [113, 0]
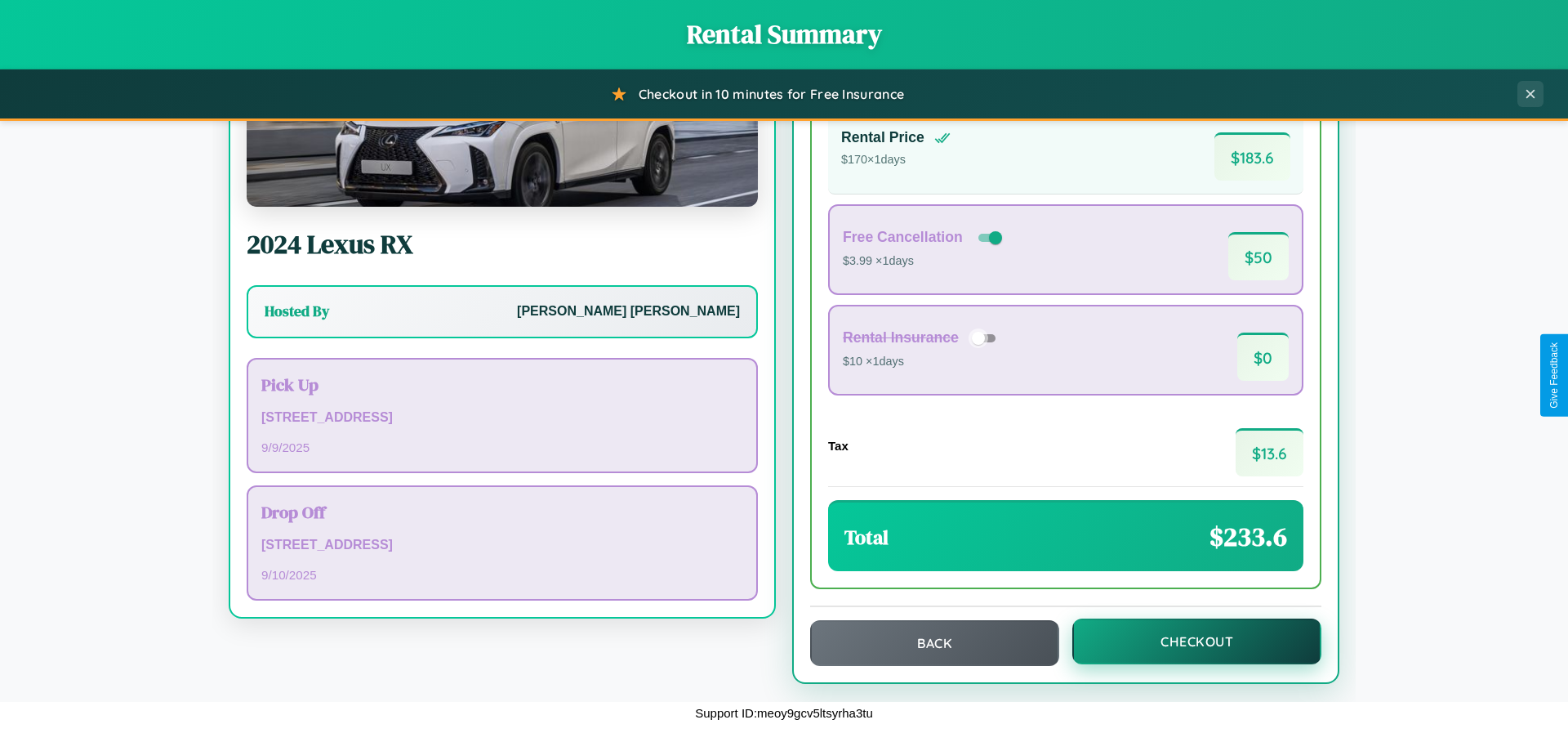
click at [1186, 641] on button "Checkout" at bounding box center [1197, 641] width 249 height 46
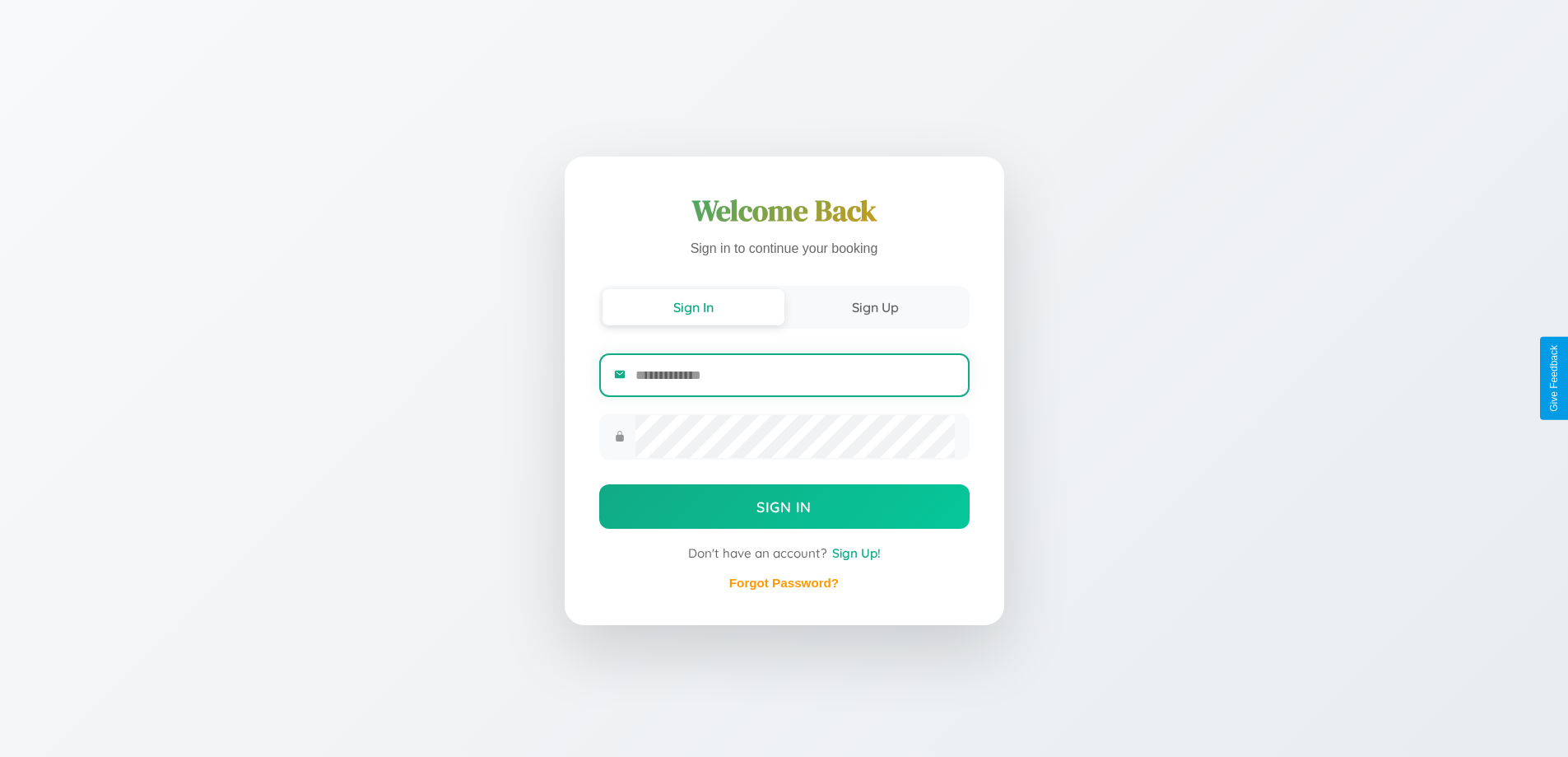
click at [794, 374] on input "email" at bounding box center [795, 375] width 319 height 41
type input "**********"
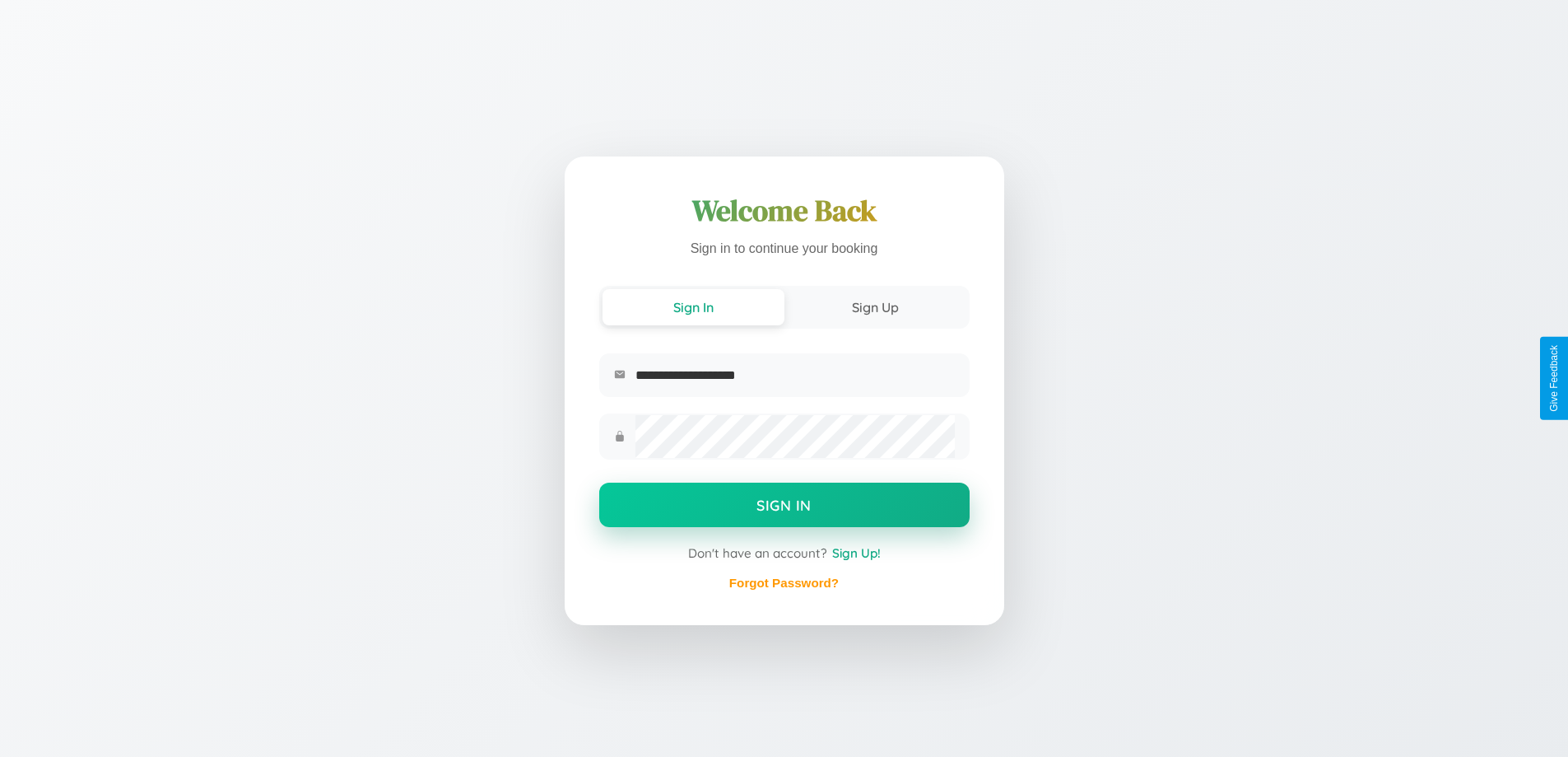
click at [784, 507] on button "Sign In" at bounding box center [784, 505] width 371 height 44
